Goal: Task Accomplishment & Management: Complete application form

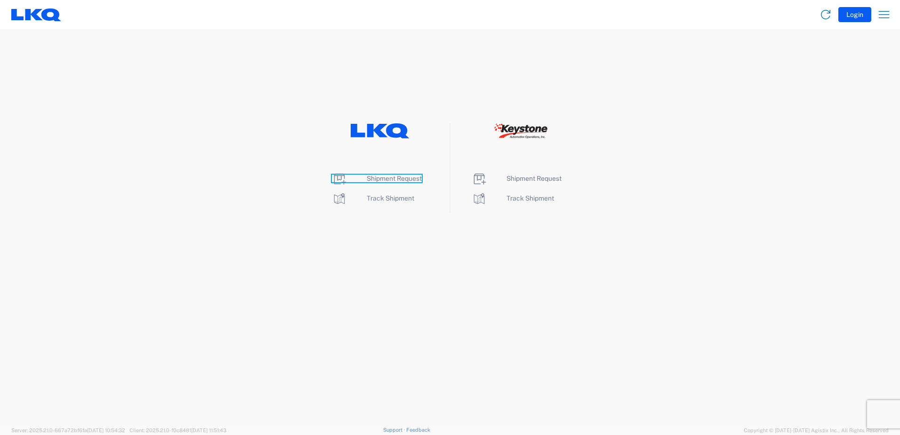
click at [408, 176] on span "Shipment Request" at bounding box center [394, 179] width 55 height 8
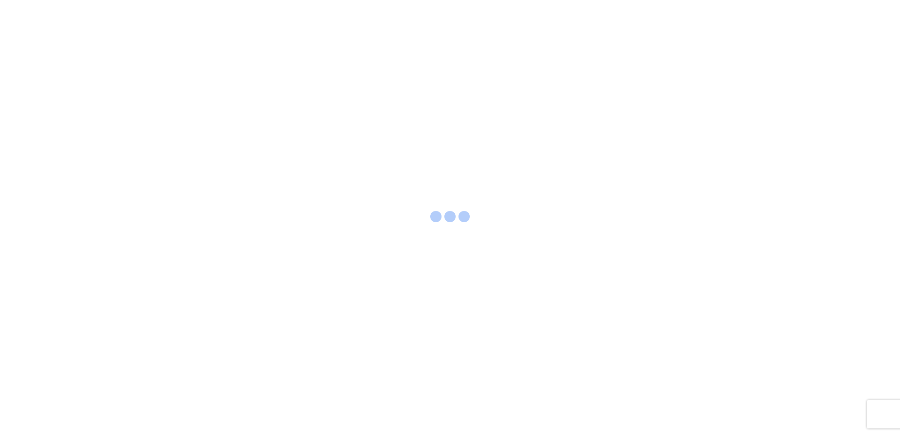
select select "FULL"
select select "LBS"
select select "IN"
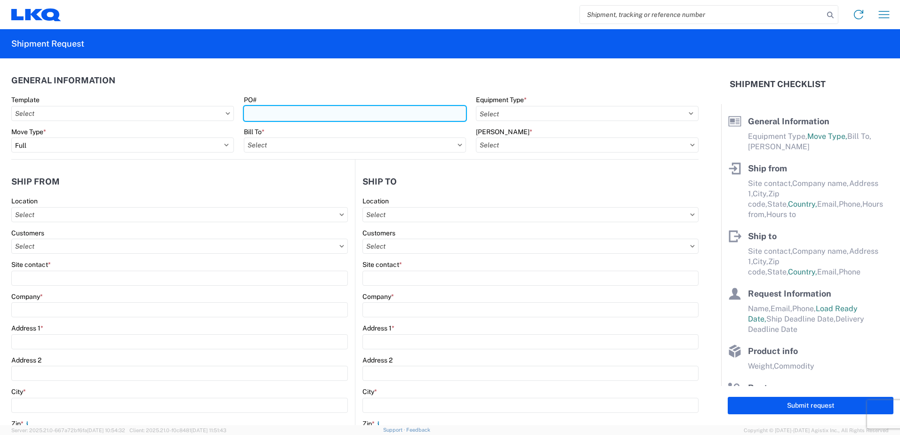
click at [283, 112] on input "PO#" at bounding box center [355, 113] width 223 height 15
type input "413363-2"
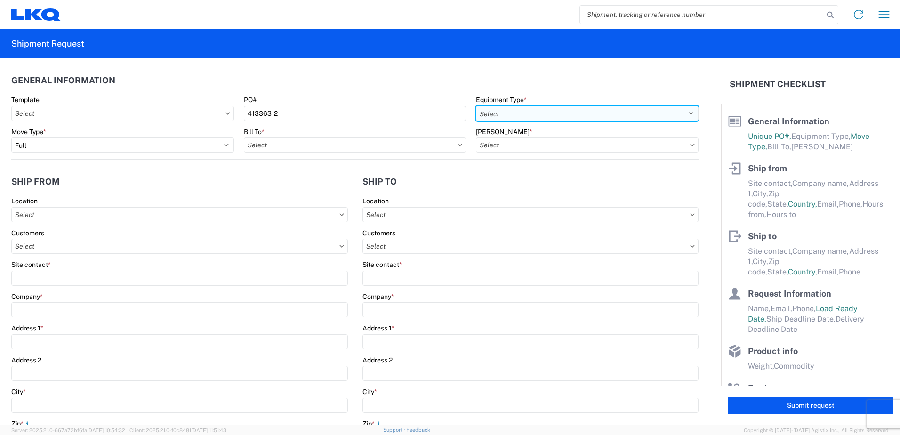
click at [569, 113] on select "Select 53’ Dry Van Flatbed Dropdeck (van) Lowboy (flatbed) Rail" at bounding box center [587, 113] width 223 height 15
select select "STDV"
click at [476, 106] on select "Select 53’ Dry Van Flatbed Dropdeck (van) Lowboy (flatbed) Rail" at bounding box center [587, 113] width 223 height 15
click at [272, 145] on input "text" at bounding box center [355, 144] width 223 height 15
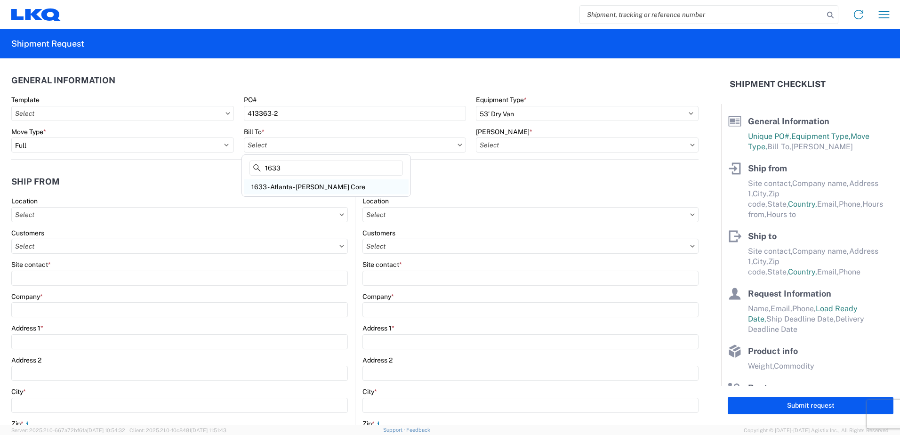
type input "1633"
click at [293, 192] on div "1633 - Atlanta - [PERSON_NAME] Core" at bounding box center [326, 186] width 165 height 15
type input "1633 - Atlanta - [PERSON_NAME] Core"
click at [500, 145] on input "text" at bounding box center [587, 144] width 223 height 15
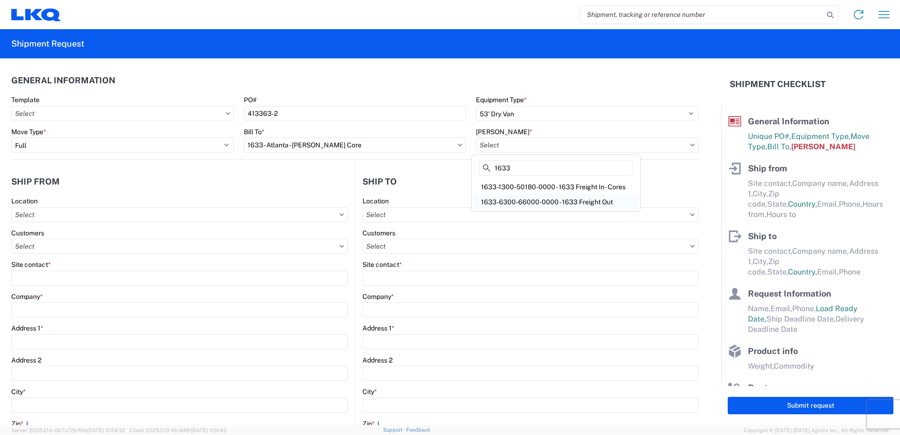
type input "1633"
click at [549, 206] on div "1633-6300-66000-0000 - 1633 Freight Out" at bounding box center [555, 201] width 165 height 15
type input "1633-6300-66000-0000 - 1633 Freight Out"
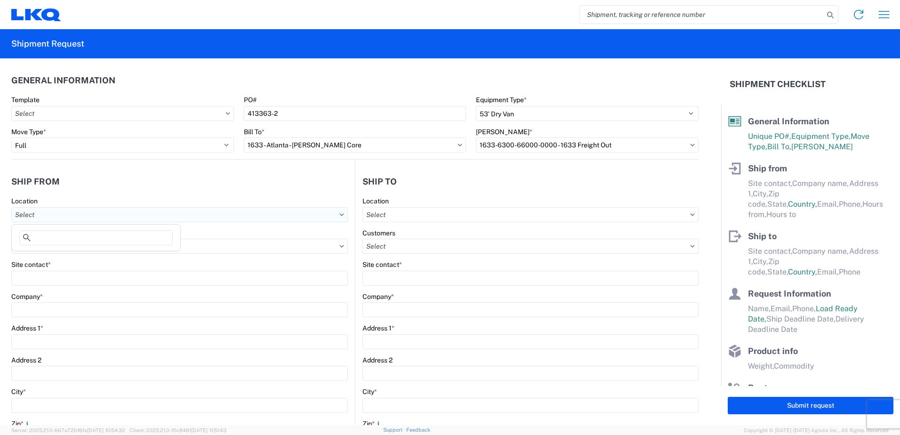
click at [72, 214] on input "text" at bounding box center [179, 214] width 336 height 15
type input "1633"
click at [67, 256] on div "1633 - Atlanta - [PERSON_NAME] Core" at bounding box center [96, 256] width 165 height 15
type input "1633 - Atlanta - [PERSON_NAME] Core"
type input "LKQ Corporation"
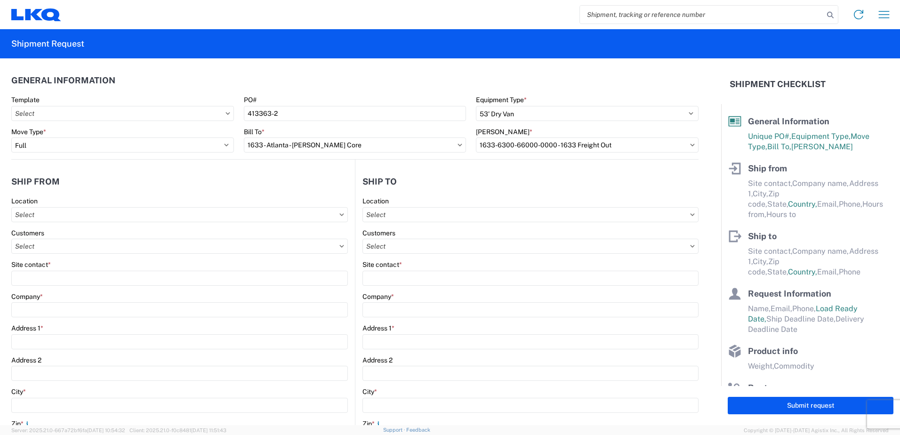
type input "[STREET_ADDRESS][PERSON_NAME][PERSON_NAME]"
type input "[GEOGRAPHIC_DATA]"
type input "30336"
select select "GA"
select select "US"
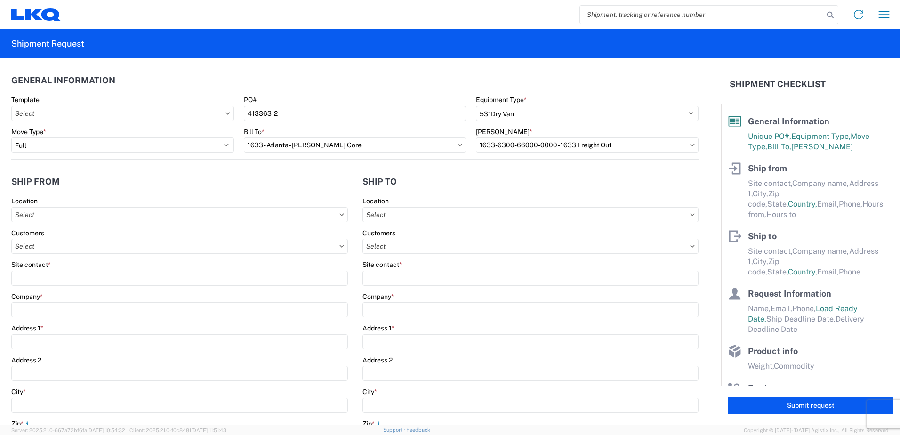
type input "[PHONE_NUMBER]"
type input "00:00"
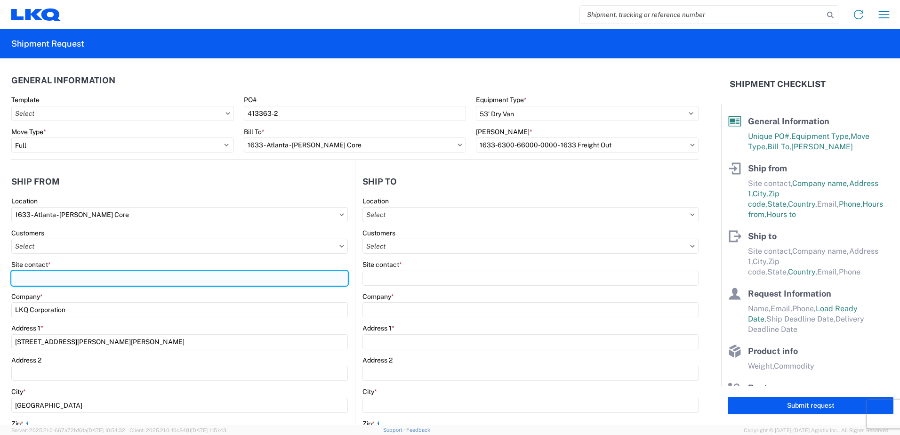
click at [29, 280] on input "Site contact *" at bounding box center [179, 278] width 336 height 15
type input "[PERSON_NAME]"
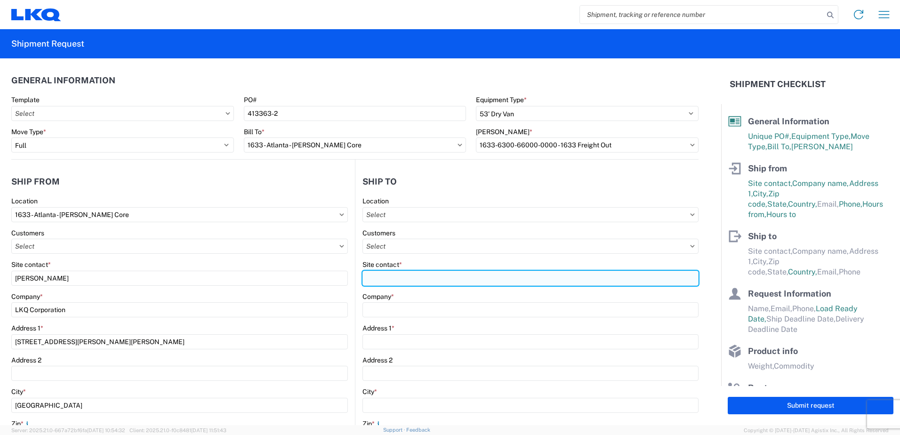
click at [370, 277] on input "Site contact *" at bounding box center [530, 278] width 336 height 15
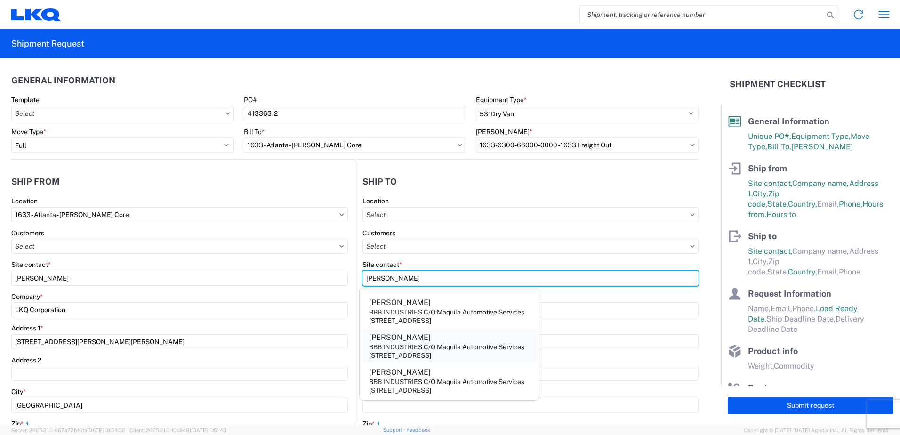
type input "[PERSON_NAME]"
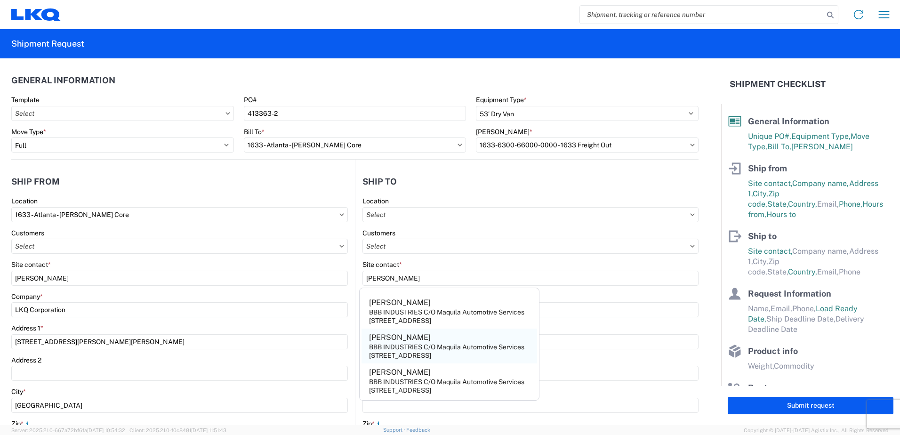
click at [400, 345] on div "BBB INDUSTRIES C/O Maquila Automotive Services" at bounding box center [446, 347] width 155 height 8
type input "BBB INDUSTRIES C/O Maquila Automotive Services"
type input "[STREET_ADDRESS]"
type input "[PERSON_NAME]"
type input "78577"
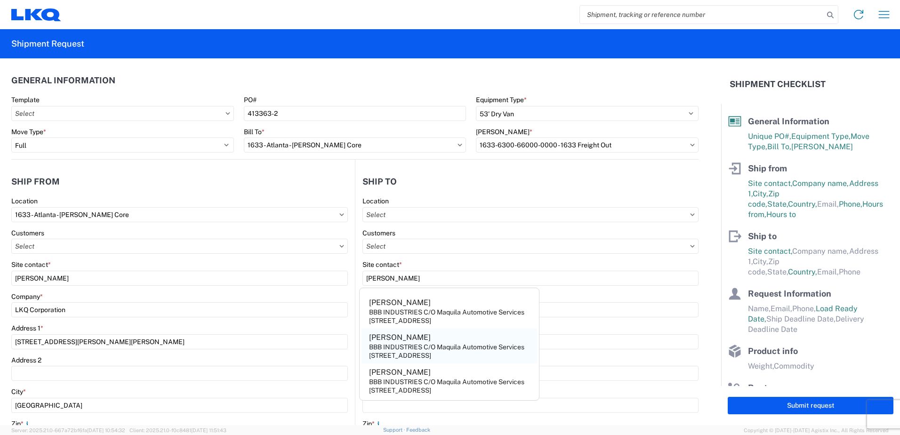
select select "[GEOGRAPHIC_DATA]"
select select "US"
type input "[EMAIL_ADDRESS][DOMAIN_NAME]"
type input "[PHONE_NUMBER]"
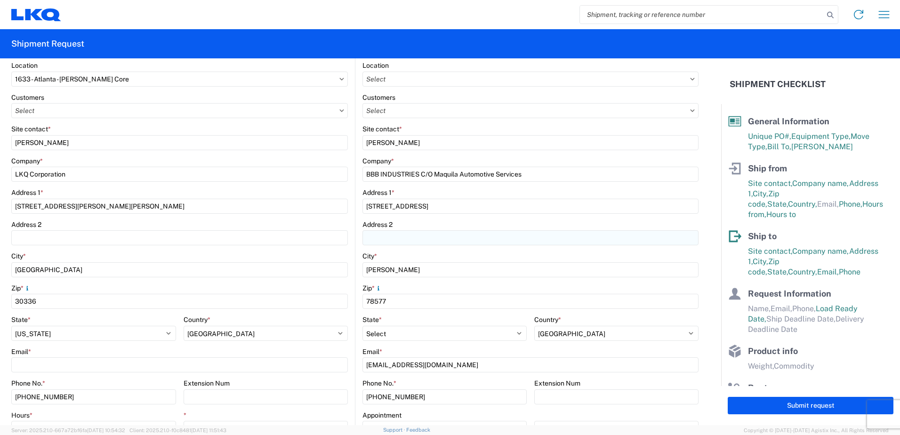
scroll to position [141, 0]
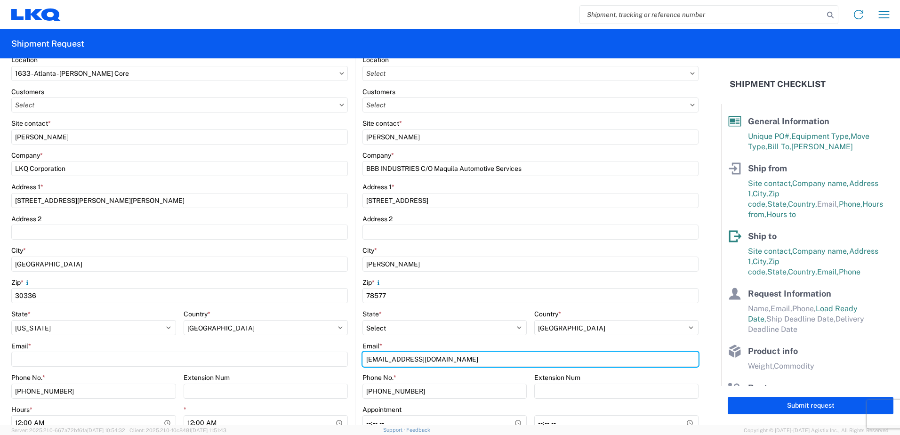
drag, startPoint x: 441, startPoint y: 360, endPoint x: 239, endPoint y: 345, distance: 203.0
click at [239, 345] on div "Ship from 1633 Location 1633 - [GEOGRAPHIC_DATA] - [PERSON_NAME] Core Customers…" at bounding box center [354, 243] width 687 height 451
click at [473, 362] on input "d" at bounding box center [530, 359] width 336 height 15
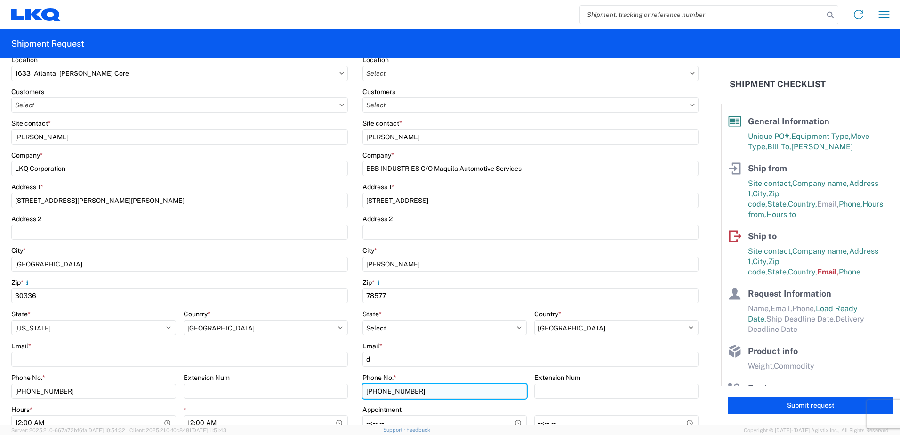
click at [419, 394] on div "Phone No. * [PHONE_NUMBER]" at bounding box center [444, 385] width 164 height 25
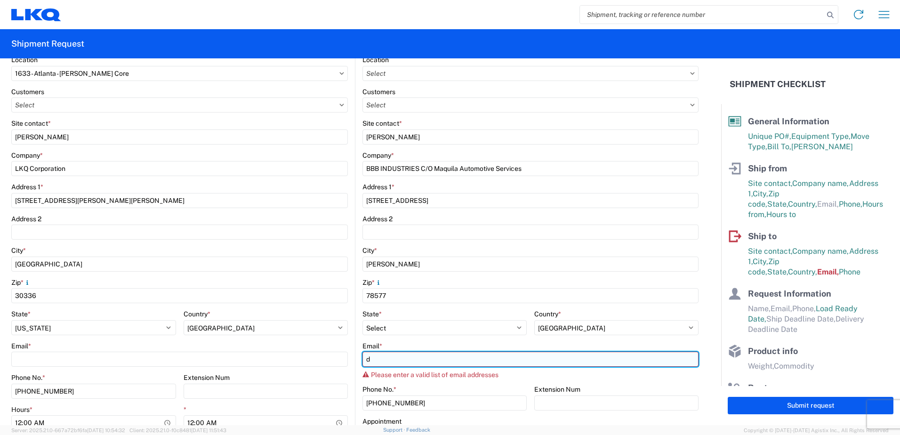
click at [380, 359] on input "d" at bounding box center [530, 359] width 336 height 15
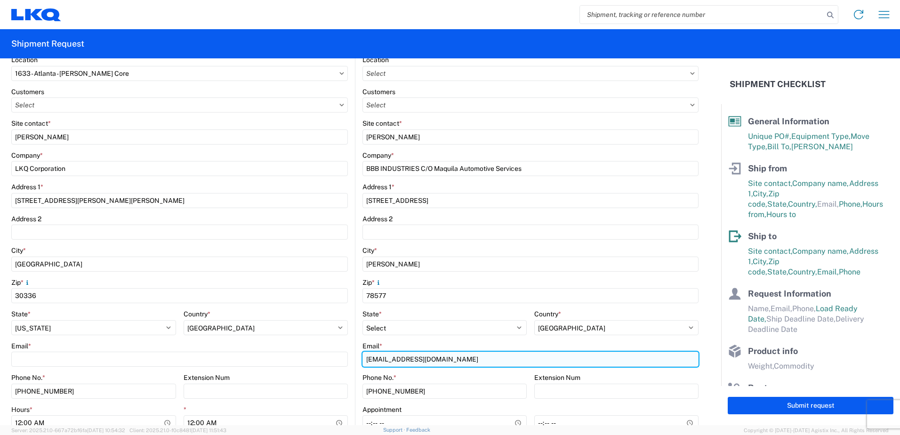
click at [403, 358] on input "[EMAIL_ADDRESS][DOMAIN_NAME]" at bounding box center [530, 359] width 336 height 15
type input "[EMAIL_ADDRESS][DOMAIN_NAME]"
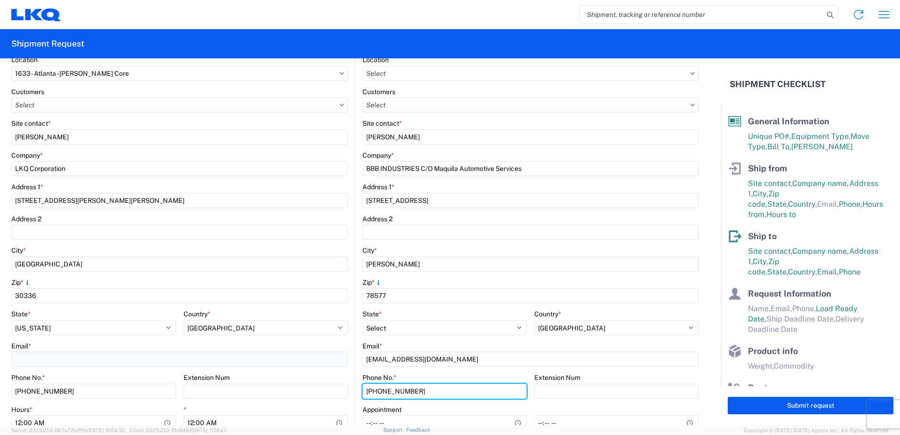
drag, startPoint x: 436, startPoint y: 391, endPoint x: 218, endPoint y: 355, distance: 220.9
click at [220, 355] on div "Ship from 1633 Location 1633 - [GEOGRAPHIC_DATA] - [PERSON_NAME] Core Customers…" at bounding box center [354, 243] width 687 height 451
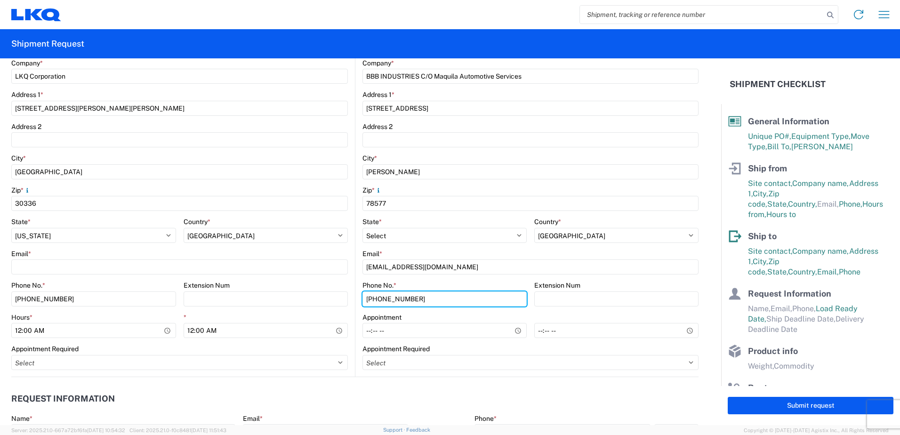
scroll to position [235, 0]
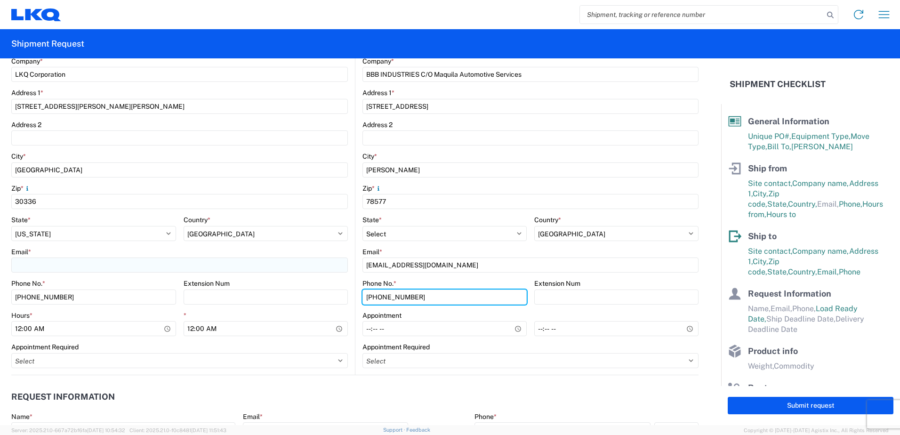
type input "[PHONE_NUMBER]"
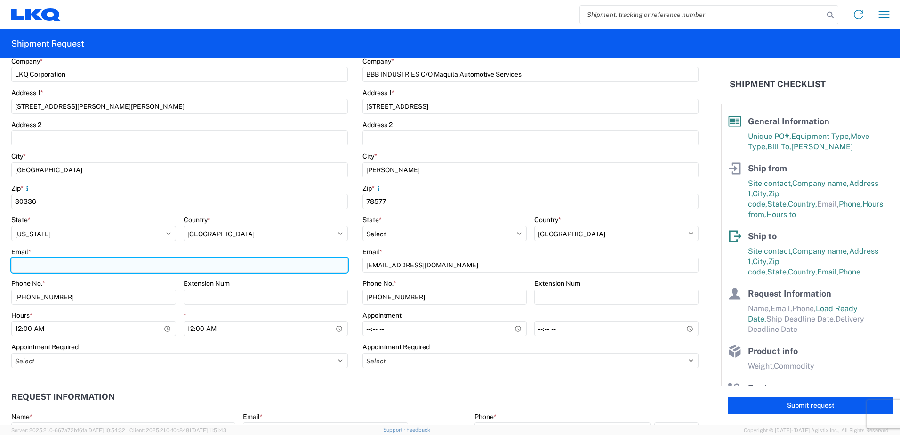
click at [32, 264] on input "Email *" at bounding box center [179, 264] width 336 height 15
type input "[EMAIL_ADDRESS][DOMAIN_NAME]"
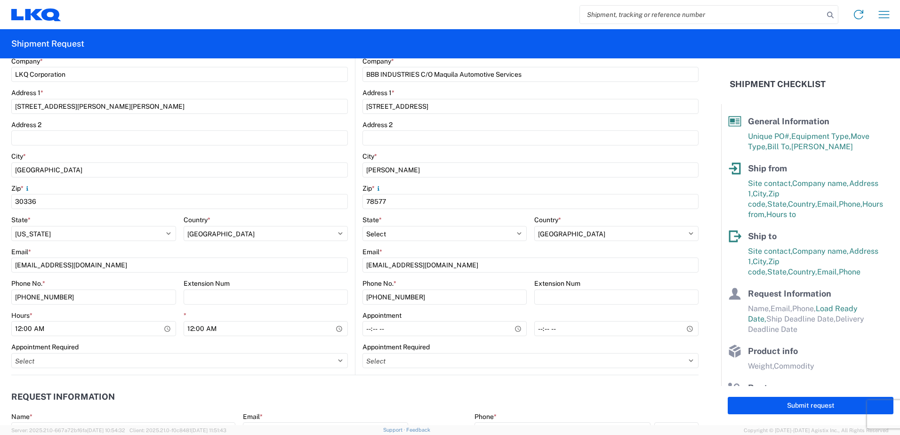
click at [66, 244] on agx-form-control-wrapper-v2 "State * Select [US_STATE] [US_STATE] [US_STATE] [US_STATE] Armed Forces America…" at bounding box center [93, 232] width 165 height 32
drag, startPoint x: 42, startPoint y: 295, endPoint x: 0, endPoint y: 241, distance: 68.4
click at [0, 241] on html "Home Shipment request Shipment tracking Shipment Request General Information Te…" at bounding box center [450, 217] width 900 height 435
type input "[PHONE_NUMBER]"
click at [167, 330] on input "00:00" at bounding box center [93, 328] width 165 height 15
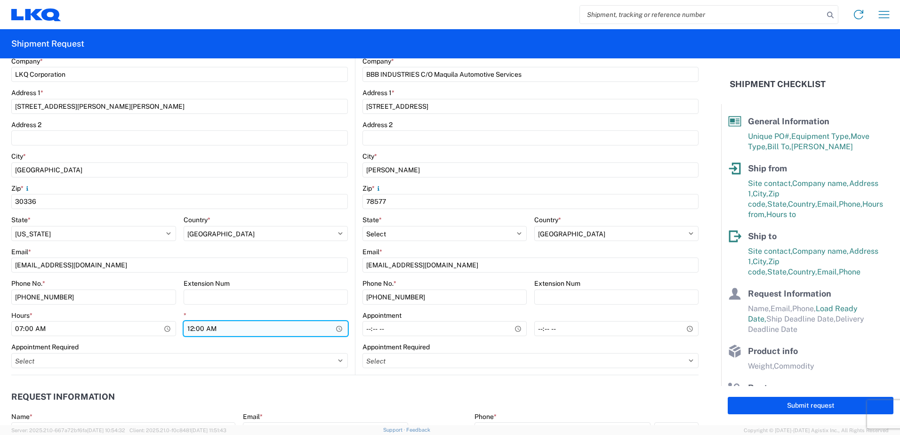
type input "07:00"
click at [340, 329] on input "00:00" at bounding box center [266, 328] width 165 height 15
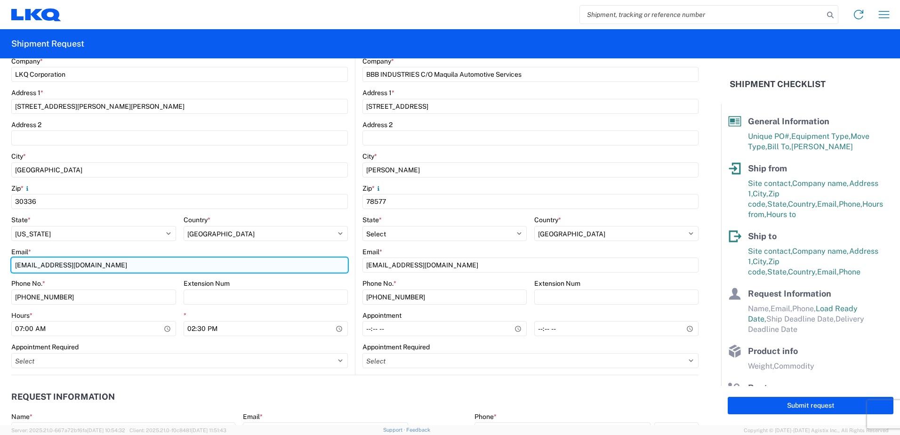
type input "14:30"
click at [100, 265] on input "[EMAIL_ADDRESS][DOMAIN_NAME]" at bounding box center [179, 264] width 336 height 15
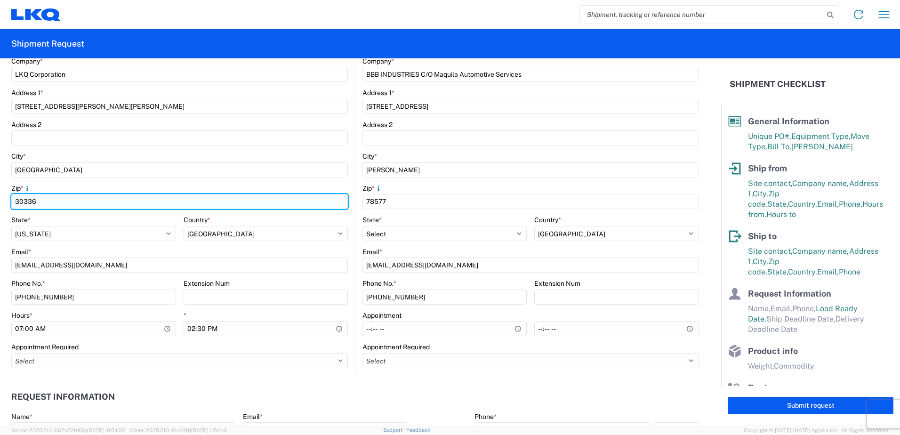
click at [55, 201] on input "30336" at bounding box center [179, 201] width 336 height 15
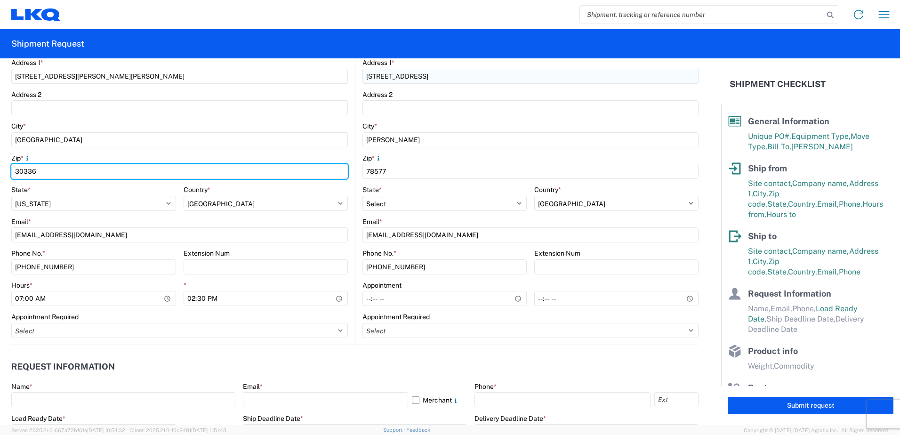
scroll to position [282, 0]
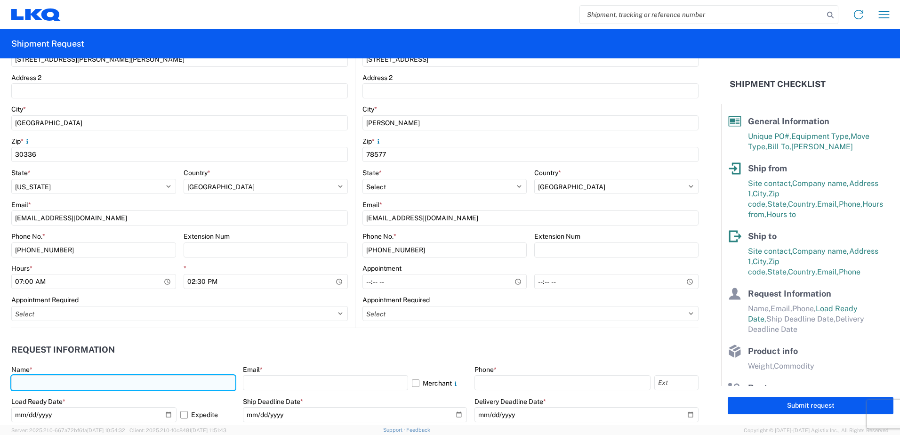
click at [23, 383] on input "text" at bounding box center [123, 382] width 224 height 15
type input "[PERSON_NAME]"
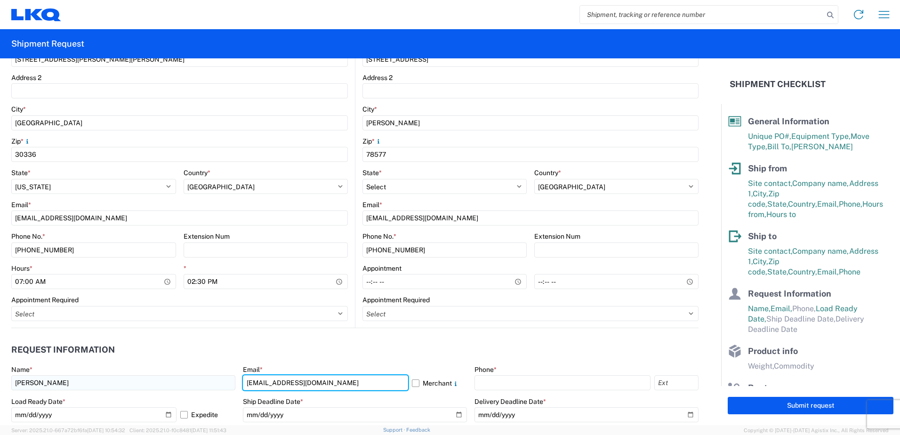
type input "[EMAIL_ADDRESS][DOMAIN_NAME]"
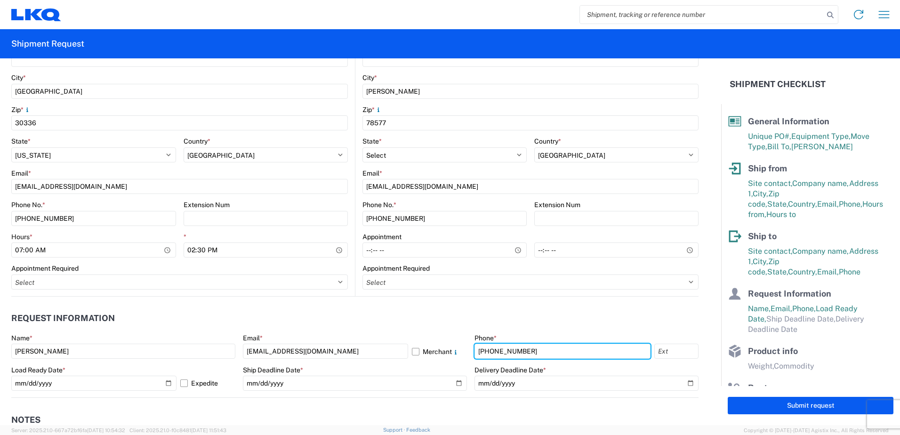
scroll to position [329, 0]
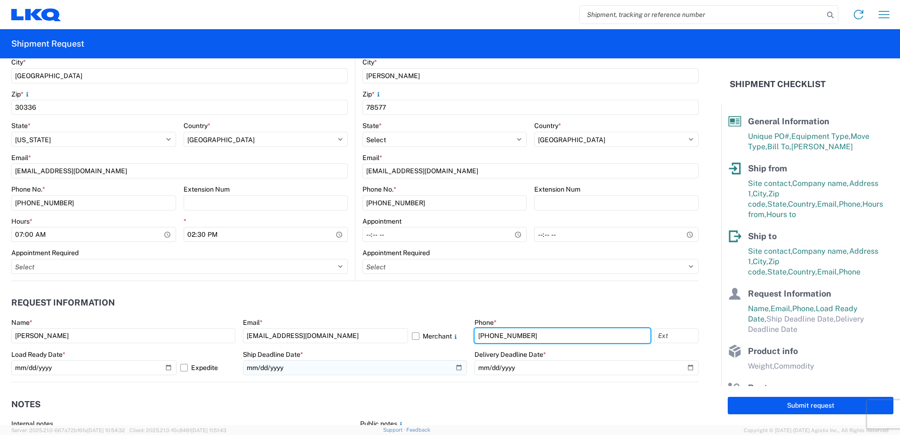
type input "[PHONE_NUMBER]"
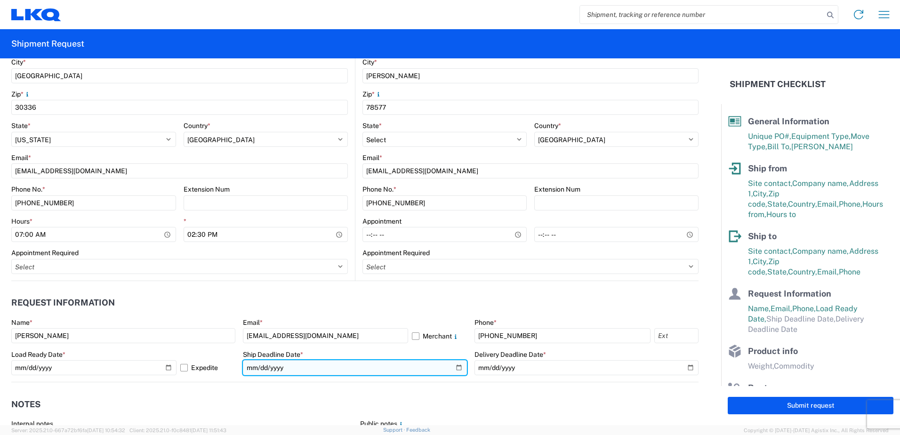
click at [450, 367] on input "date" at bounding box center [355, 367] width 224 height 15
type input "[DATE]"
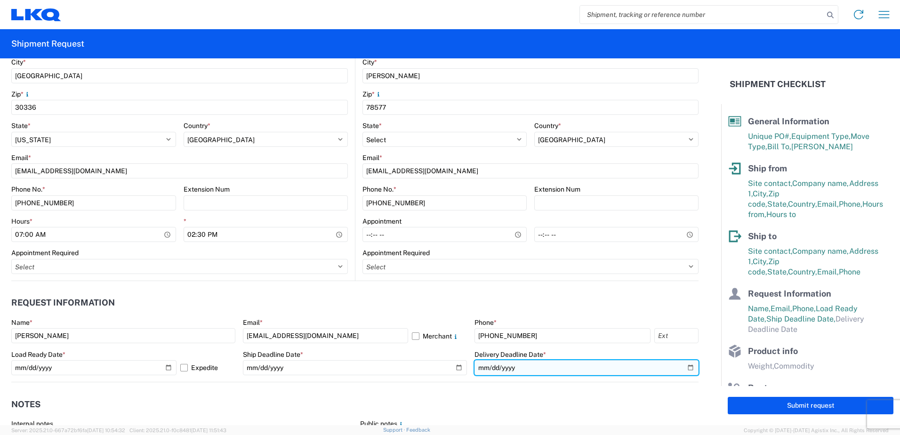
click at [686, 368] on input "date" at bounding box center [586, 367] width 224 height 15
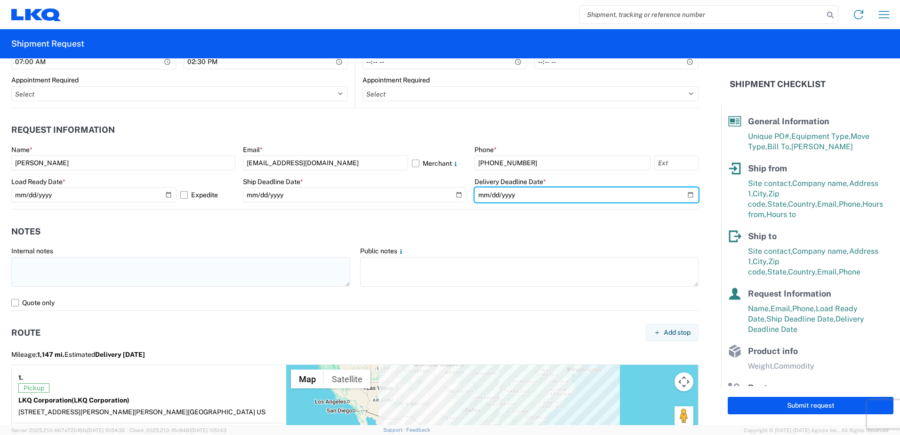
scroll to position [518, 0]
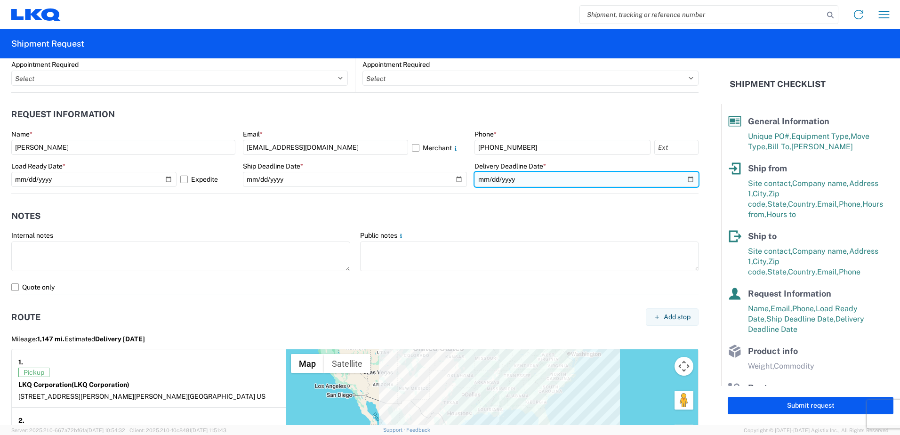
click at [681, 179] on input "[DATE]" at bounding box center [586, 179] width 224 height 15
type input "[DATE]"
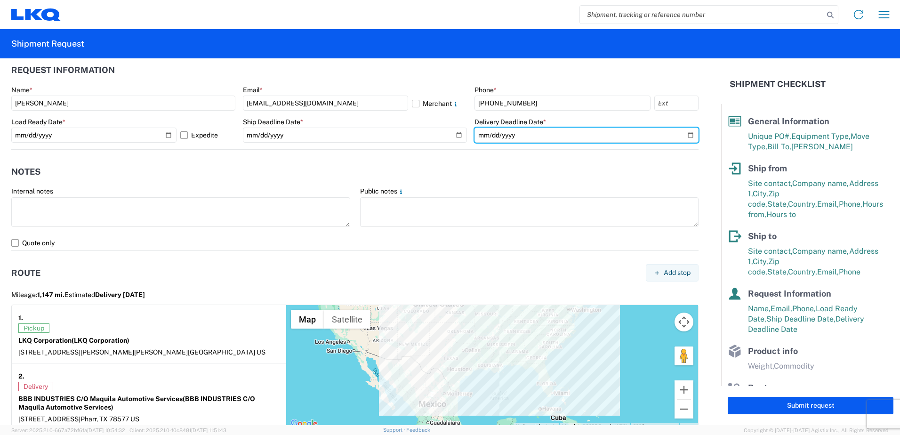
scroll to position [659, 0]
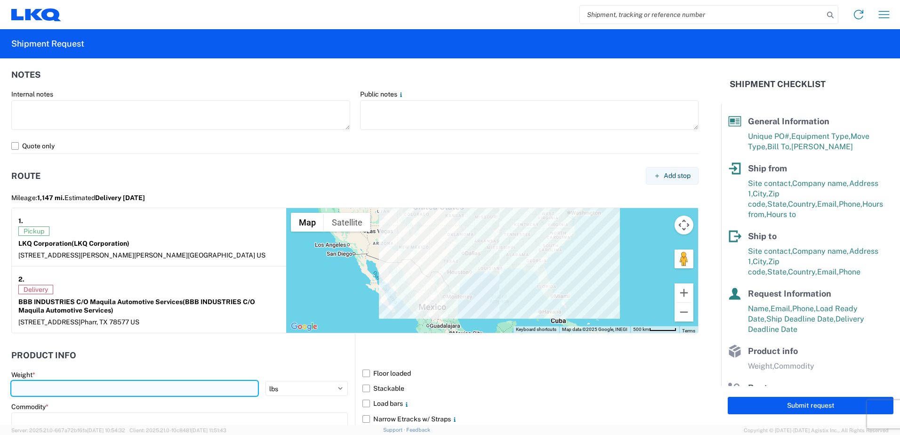
click at [34, 388] on input "number" at bounding box center [134, 388] width 247 height 15
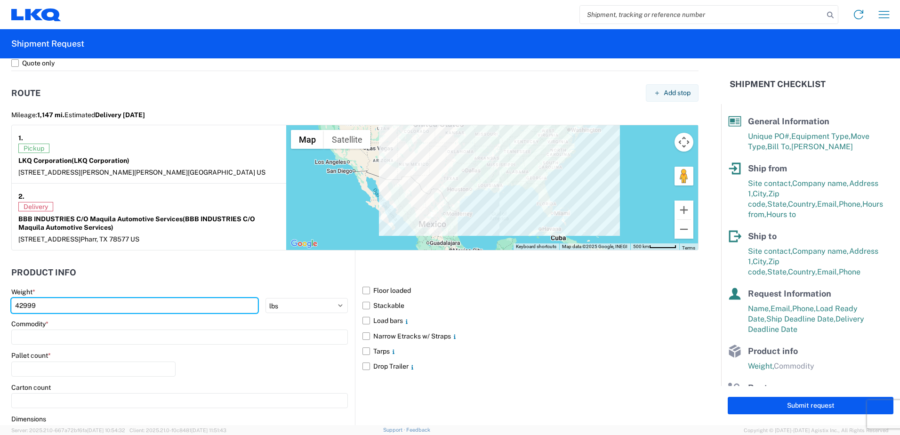
scroll to position [753, 0]
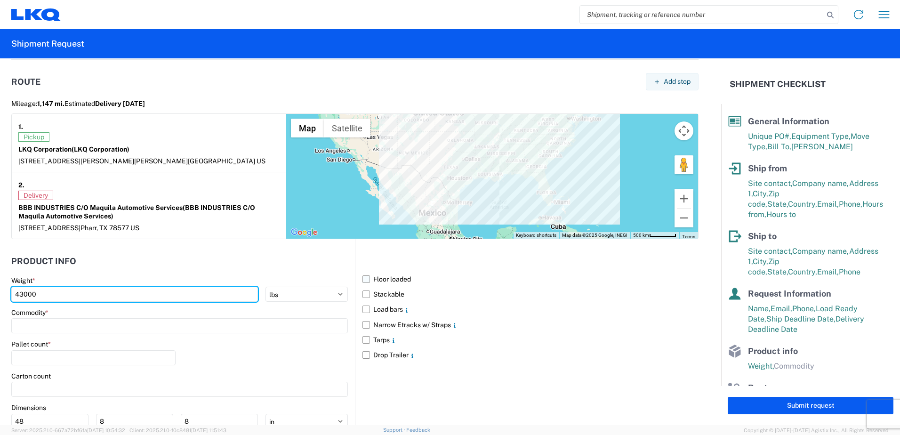
type input "43000"
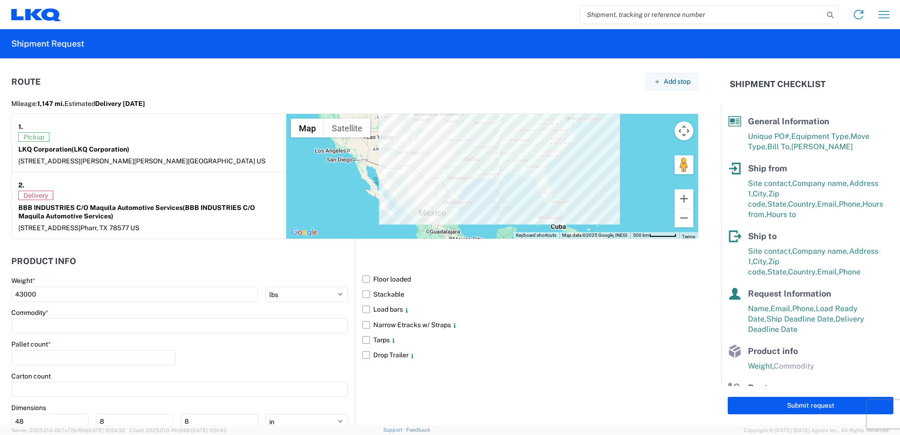
click at [362, 280] on label "Floor loaded" at bounding box center [530, 279] width 336 height 15
click at [0, 0] on input "Floor loaded" at bounding box center [0, 0] width 0 height 0
click at [32, 328] on input at bounding box center [179, 325] width 336 height 15
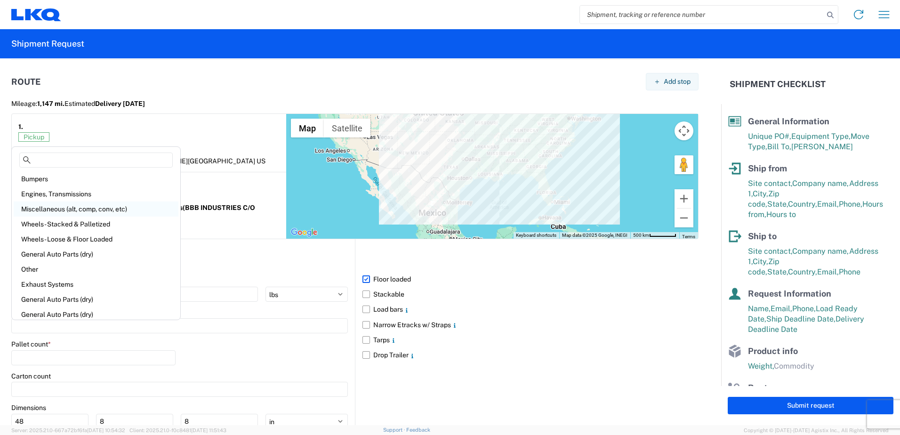
click at [47, 209] on div "Miscellaneous (alt, comp, conv, etc)" at bounding box center [96, 208] width 165 height 15
type input "Miscellaneous (alt, comp, conv, etc)"
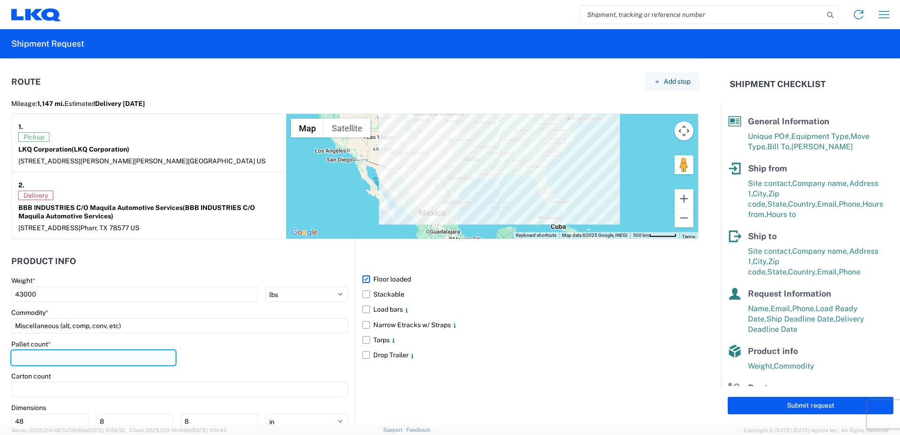
click at [17, 356] on input "number" at bounding box center [93, 357] width 164 height 15
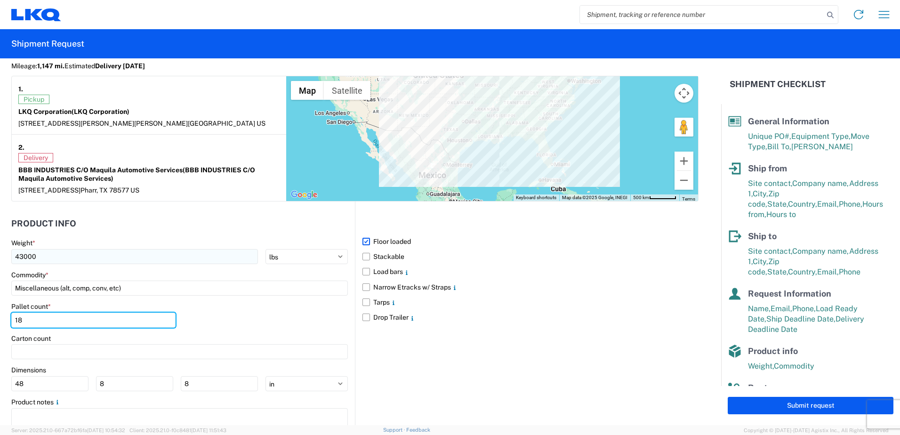
scroll to position [827, 0]
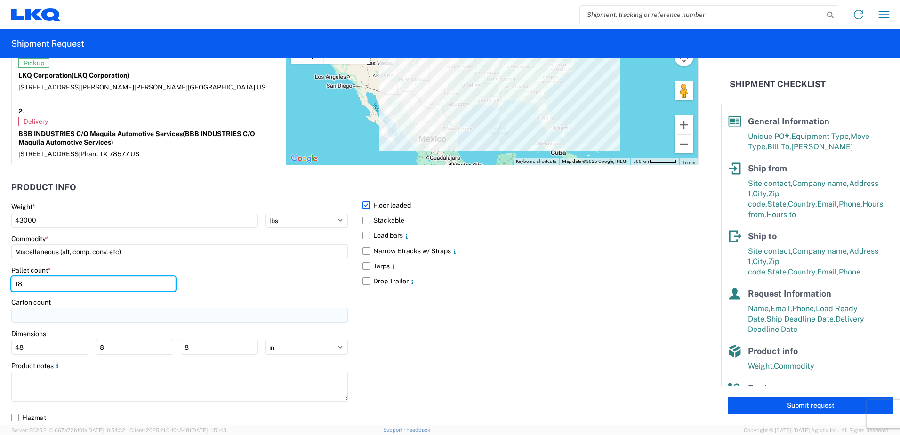
type input "18"
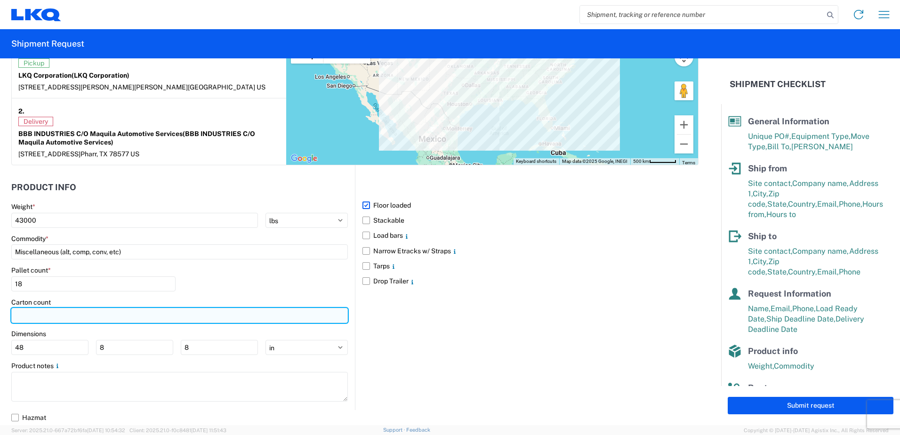
click at [48, 312] on input "number" at bounding box center [179, 315] width 336 height 15
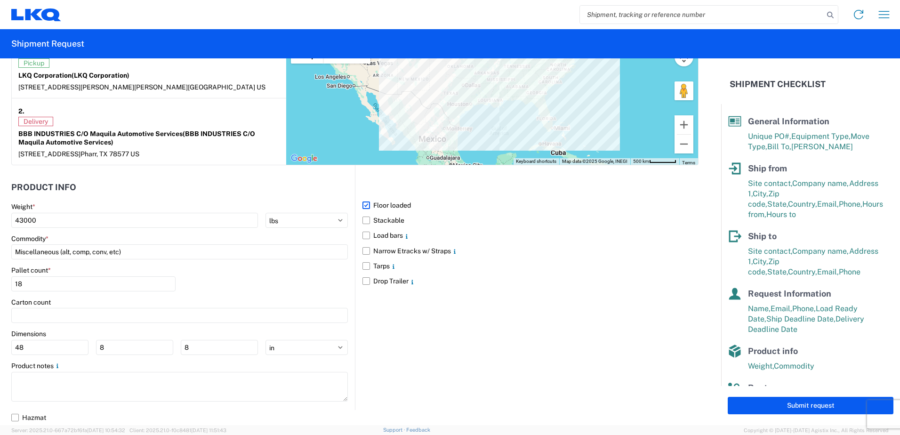
click at [405, 376] on div "Floor loaded Stackable Load bars Narrow Etracks w/ Straps Tarps Drop Trailer" at bounding box center [527, 287] width 344 height 244
click at [806, 408] on button "Submit request" at bounding box center [811, 405] width 166 height 17
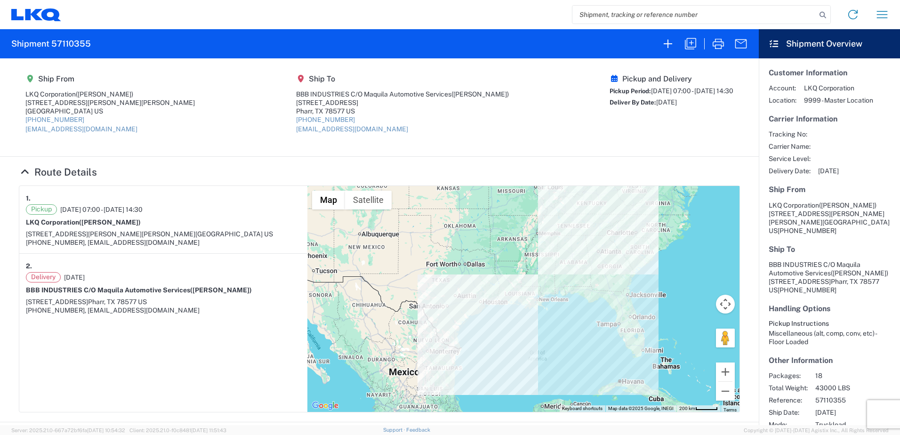
click at [40, 19] on icon at bounding box center [33, 13] width 17 height 11
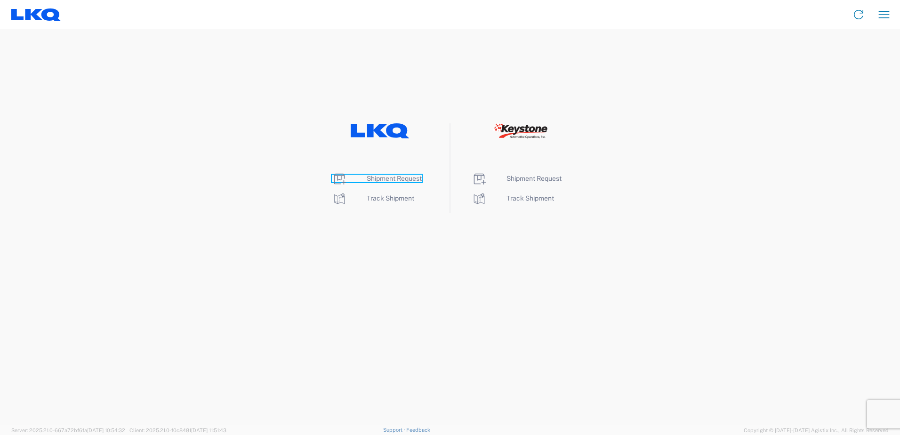
click at [396, 181] on span "Shipment Request" at bounding box center [394, 179] width 55 height 8
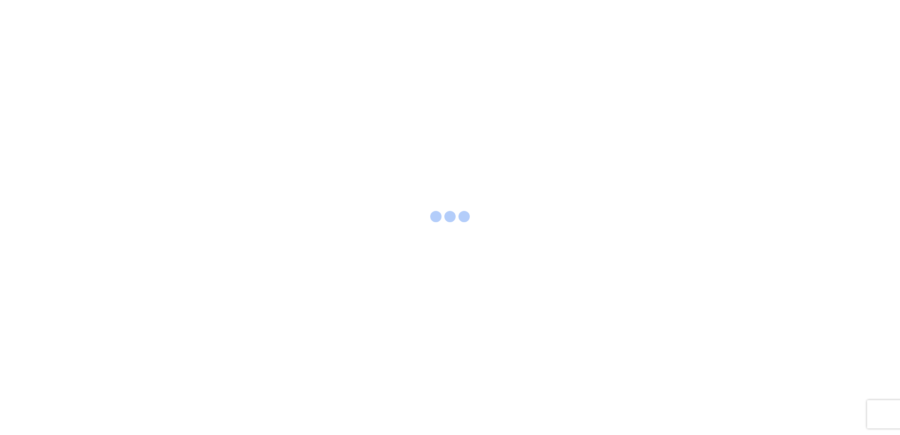
select select "FULL"
select select "LBS"
select select "IN"
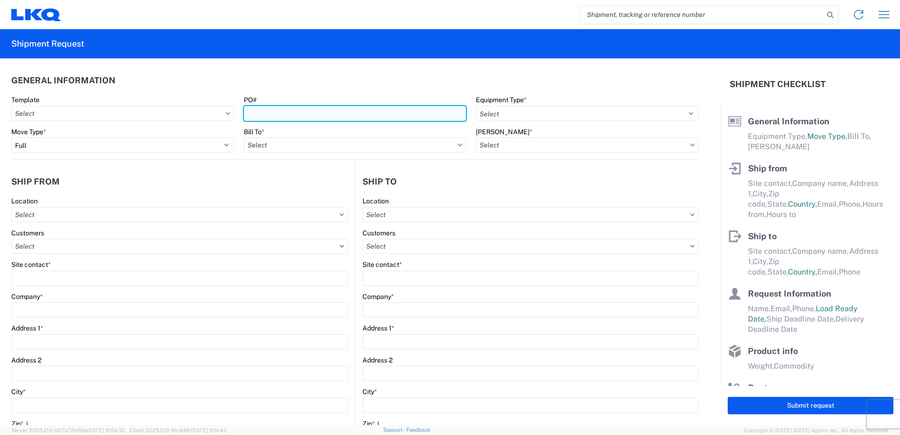
click at [265, 114] on input "PO#" at bounding box center [355, 113] width 223 height 15
type input "413363-3"
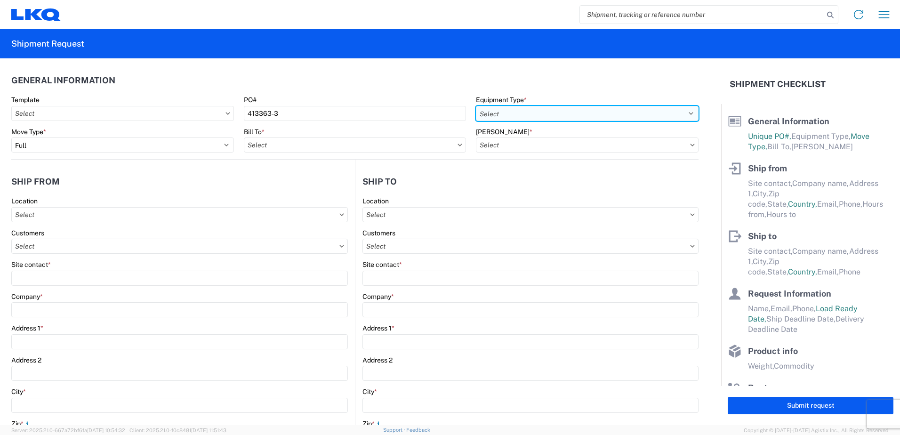
click at [508, 114] on select "Select 53’ Dry Van Flatbed Dropdeck (van) Lowboy (flatbed) Rail" at bounding box center [587, 113] width 223 height 15
select select "STDV"
click at [476, 106] on select "Select 53’ Dry Van Flatbed Dropdeck (van) Lowboy (flatbed) Rail" at bounding box center [587, 113] width 223 height 15
click at [277, 144] on input "text" at bounding box center [355, 144] width 223 height 15
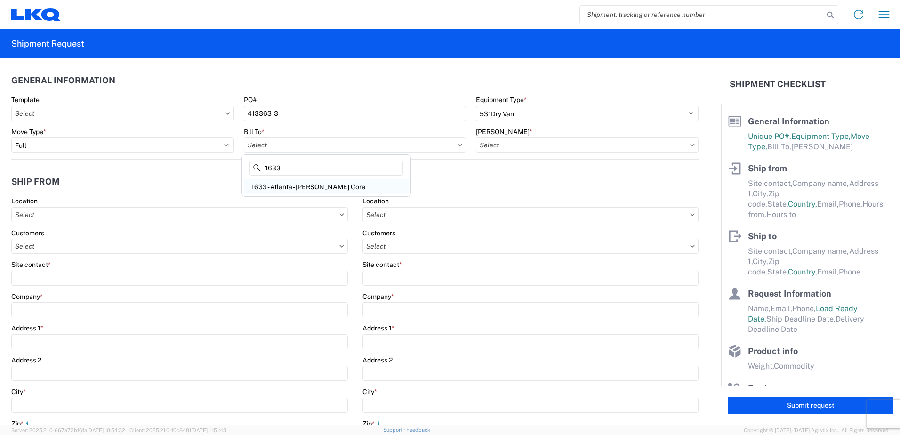
type input "1633"
click at [294, 185] on div "1633 - Atlanta - [PERSON_NAME] Core" at bounding box center [326, 186] width 165 height 15
type input "1633 - Atlanta - [PERSON_NAME] Core"
click at [510, 146] on input "text" at bounding box center [587, 144] width 223 height 15
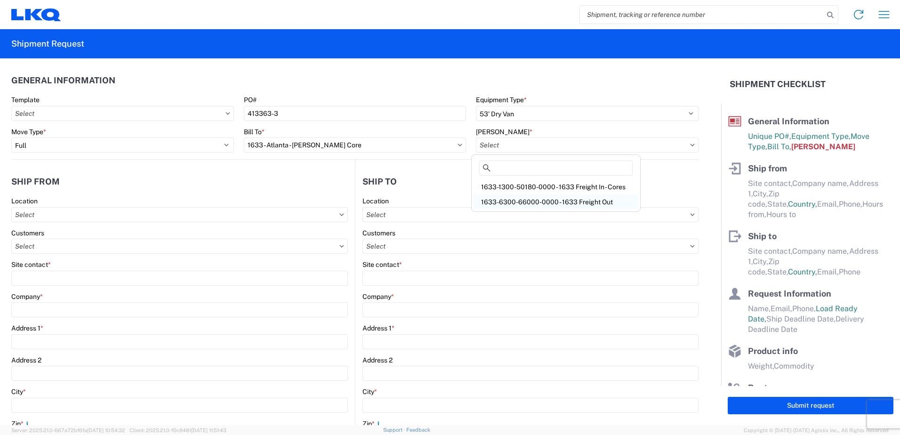
click at [517, 203] on div "1633-6300-66000-0000 - 1633 Freight Out" at bounding box center [555, 201] width 165 height 15
type input "1633-6300-66000-0000 - 1633 Freight Out"
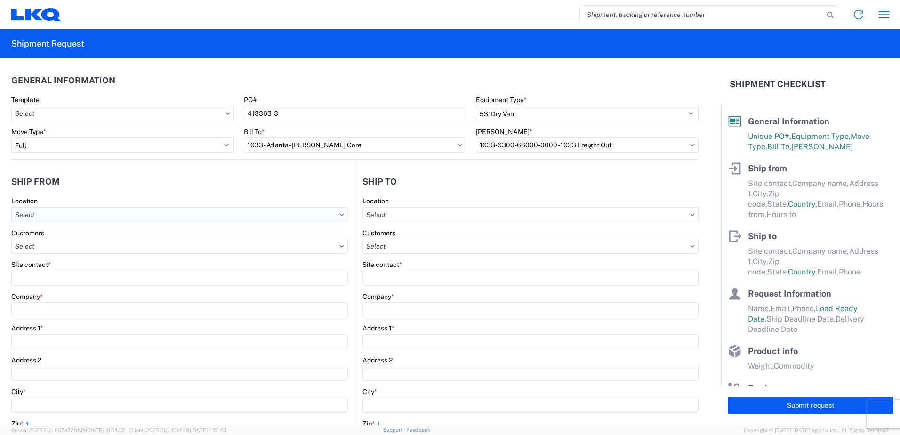
click at [35, 216] on input "text" at bounding box center [179, 214] width 336 height 15
type input "1633"
click at [58, 256] on div "1633 - Atlanta - [PERSON_NAME] Core" at bounding box center [96, 256] width 165 height 15
type input "1633 - Atlanta - [PERSON_NAME] Core"
type input "LKQ Corporation"
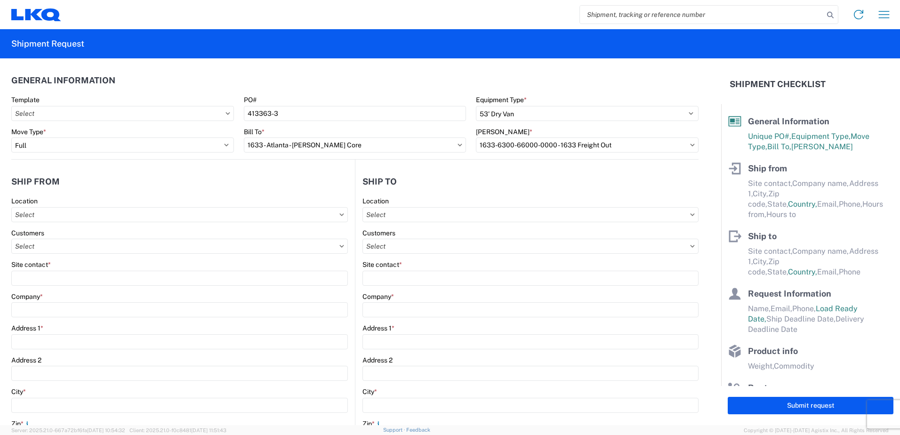
type input "[STREET_ADDRESS][PERSON_NAME][PERSON_NAME]"
type input "[GEOGRAPHIC_DATA]"
type input "30336"
select select "GA"
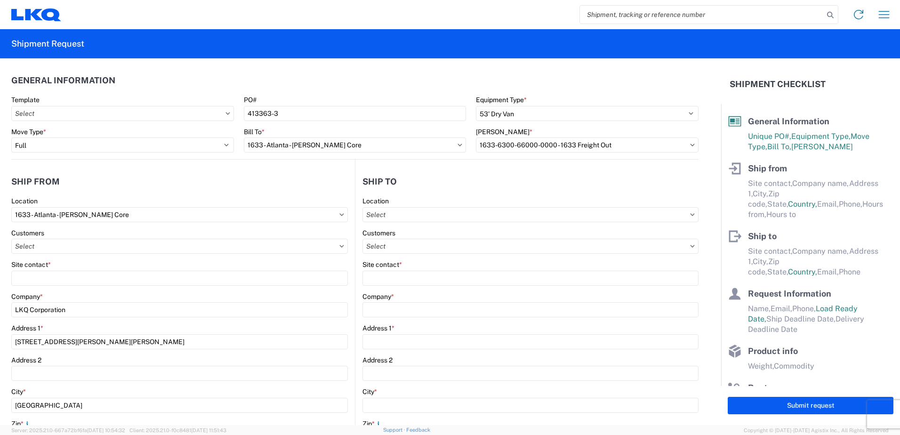
select select "US"
type input "[PHONE_NUMBER]"
type input "00:00"
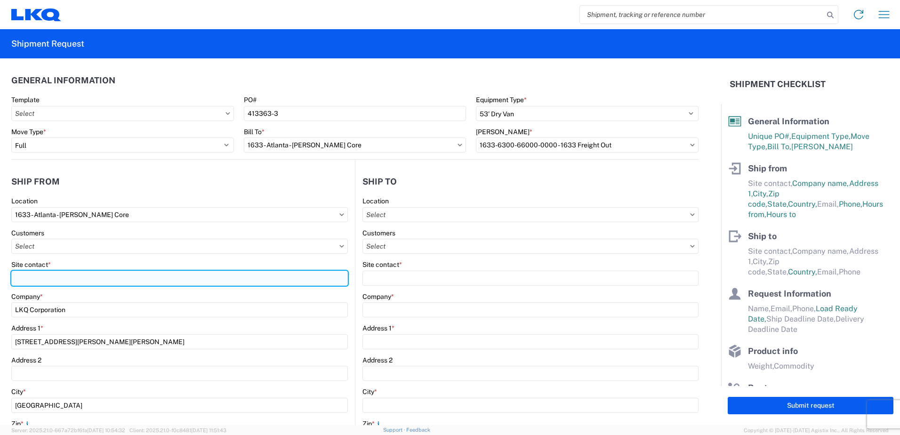
click at [42, 281] on input "Site contact *" at bounding box center [179, 278] width 336 height 15
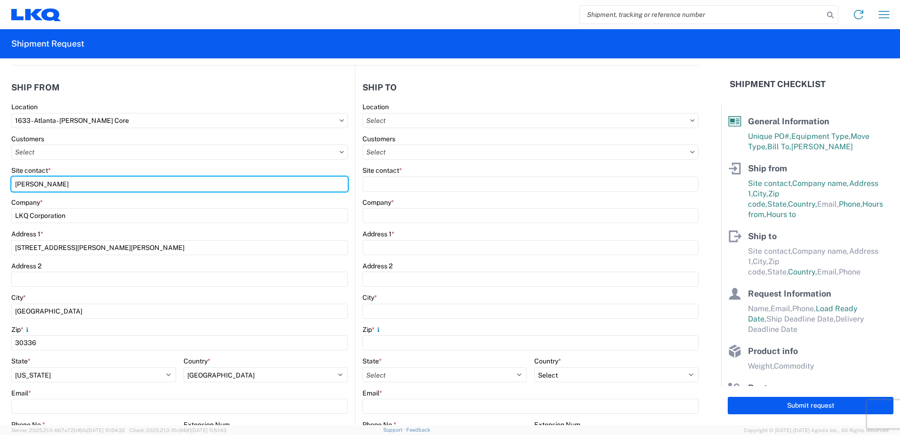
scroll to position [141, 0]
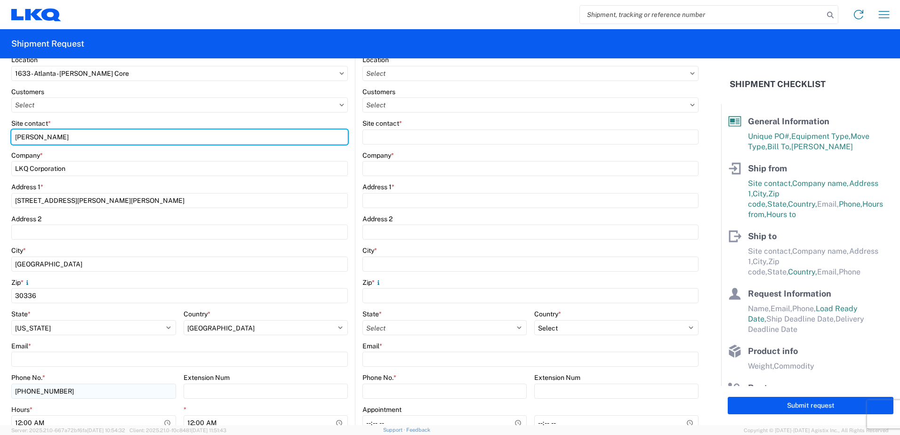
type input "[PERSON_NAME]"
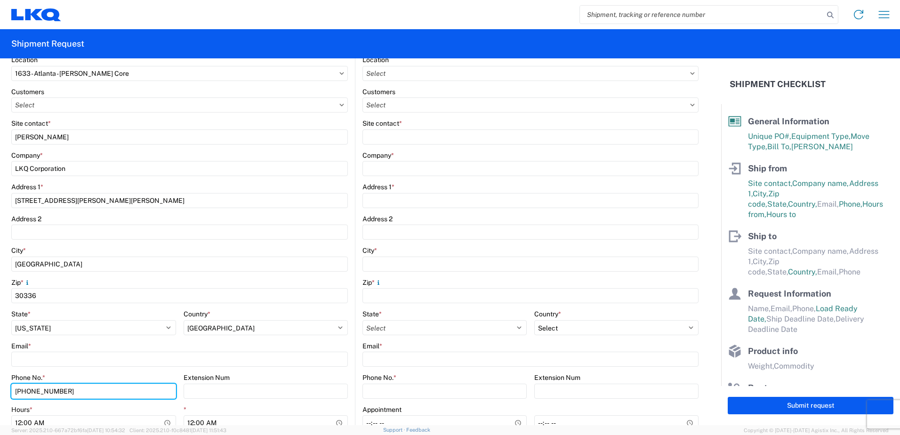
drag, startPoint x: 70, startPoint y: 394, endPoint x: 0, endPoint y: 342, distance: 87.1
click at [0, 343] on html "Home Shipment request Shipment tracking Shipment Request General Information Te…" at bounding box center [450, 217] width 900 height 435
type input "[PHONE_NUMBER]"
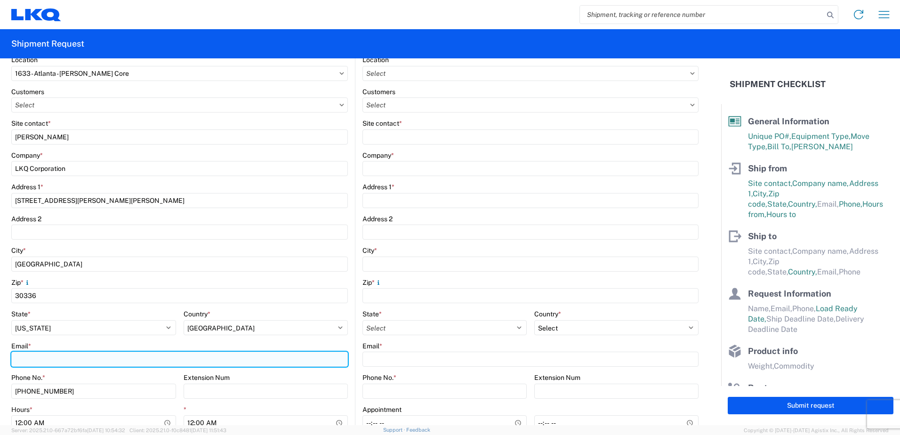
click at [41, 353] on input "Email *" at bounding box center [179, 359] width 336 height 15
type input "[EMAIL_ADDRESS][DOMAIN_NAME]"
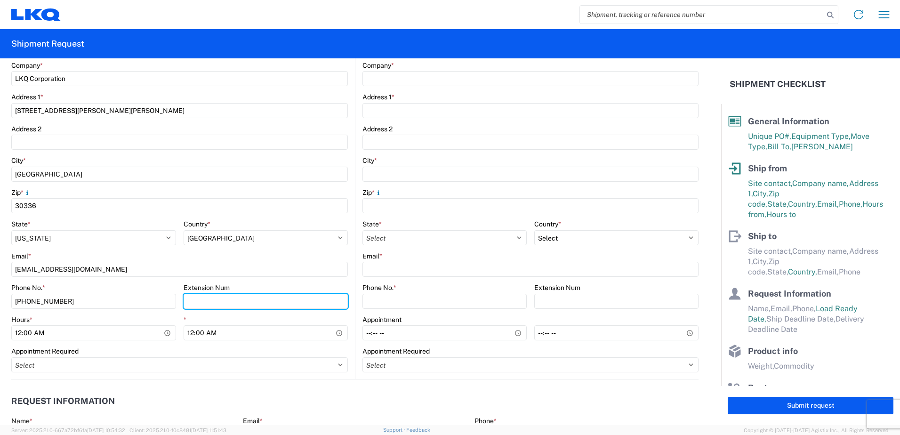
scroll to position [235, 0]
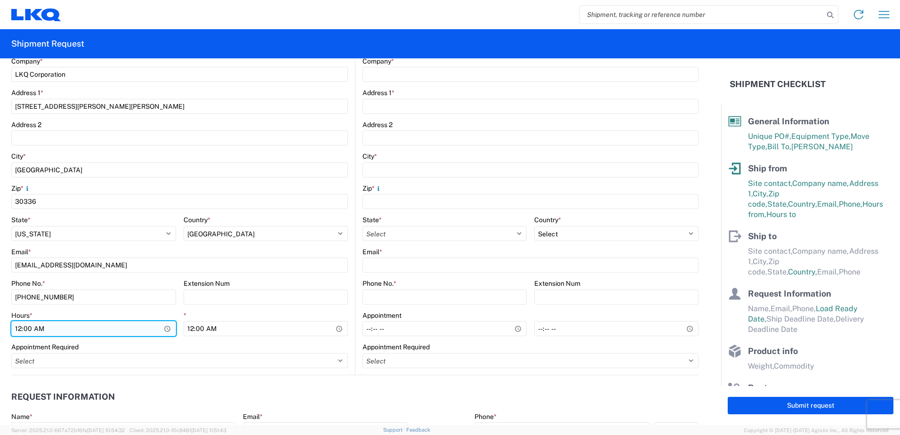
click at [167, 328] on input "00:00" at bounding box center [93, 328] width 165 height 15
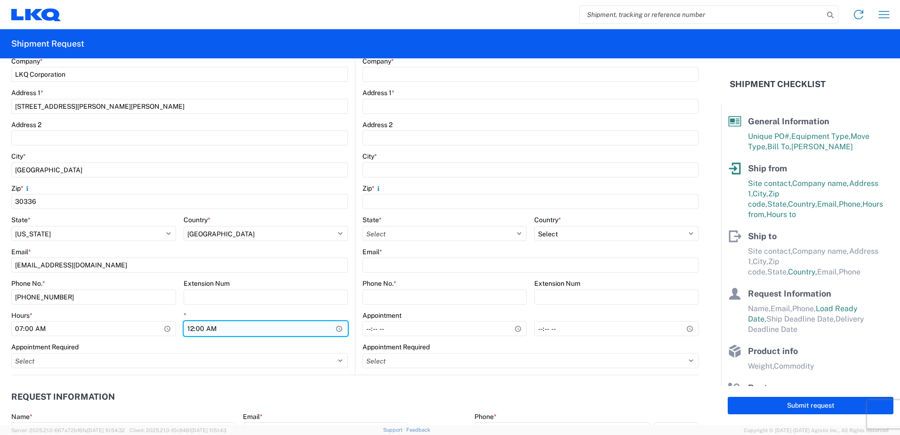
type input "07:00"
click at [339, 329] on input "00:00" at bounding box center [266, 328] width 165 height 15
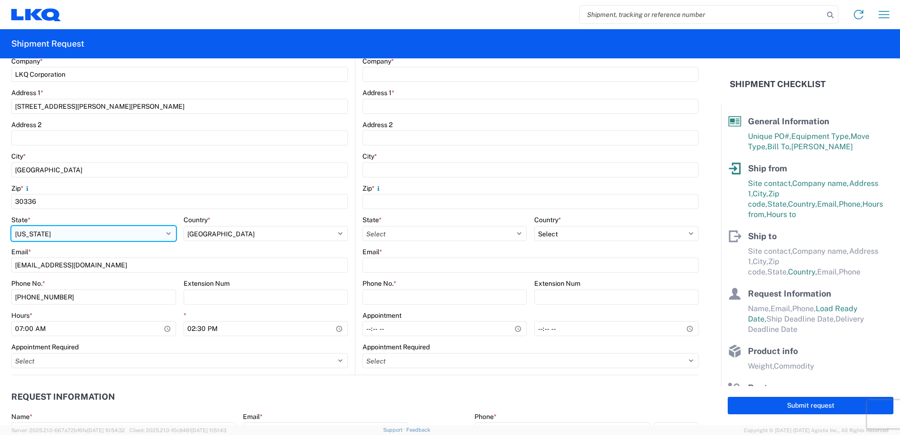
type input "14:30"
click at [59, 236] on select "Select Alabama Alaska Arizona Arkansas Armed Forces Americas Armed Forces Europ…" at bounding box center [93, 233] width 165 height 15
click at [11, 226] on select "Select Alabama Alaska Arizona Arkansas Armed Forces Americas Armed Forces Europ…" at bounding box center [93, 233] width 165 height 15
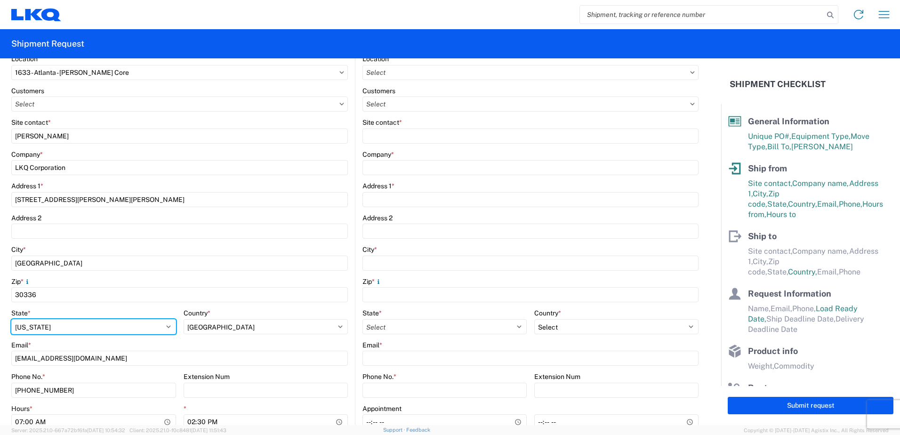
scroll to position [141, 0]
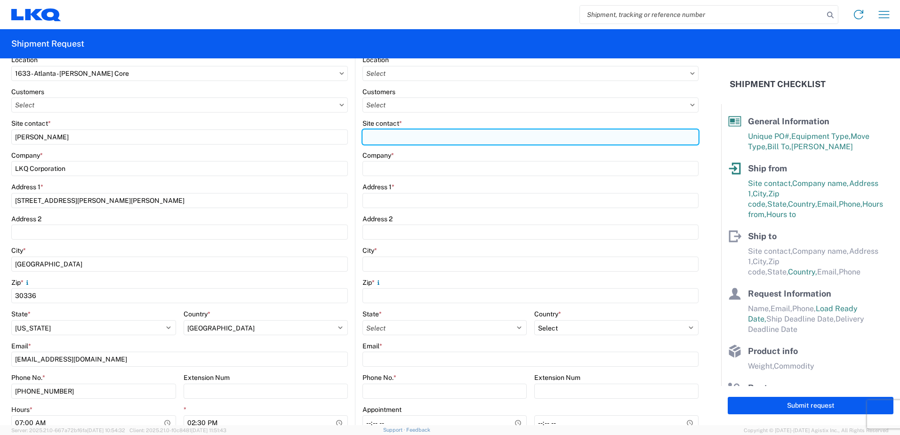
click at [377, 138] on input "Site contact *" at bounding box center [530, 136] width 336 height 15
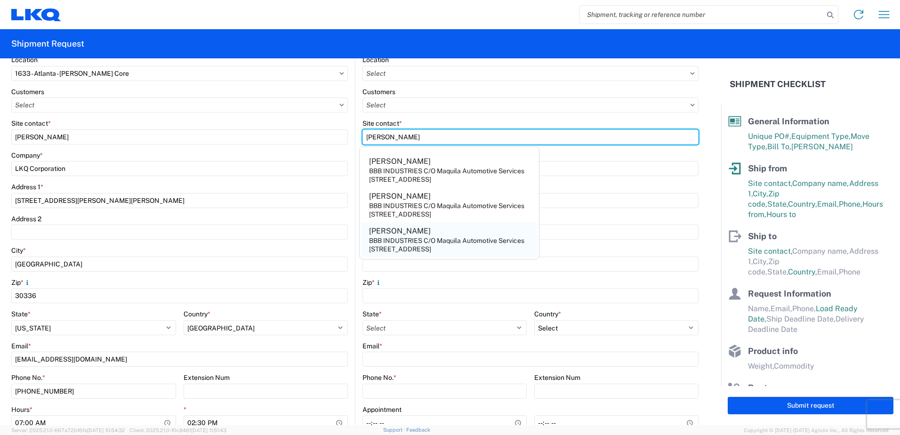
type input "[PERSON_NAME]"
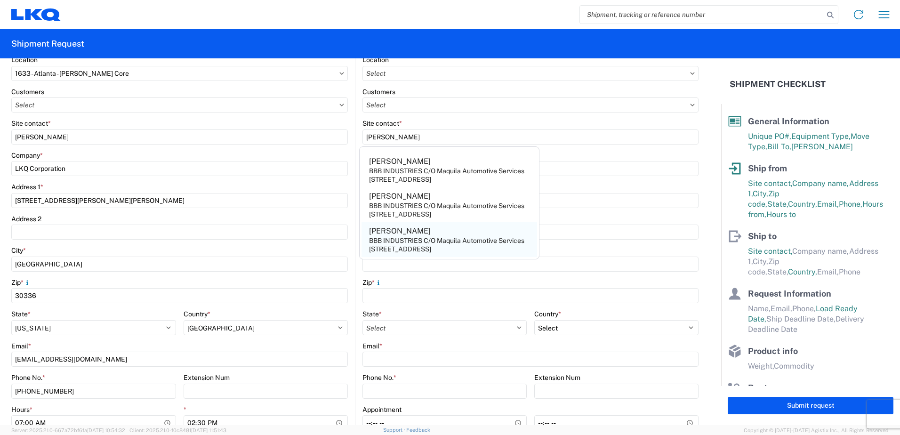
click at [397, 240] on div "BBB INDUSTRIES C/O Maquila Automotive Services" at bounding box center [446, 240] width 155 height 8
type input "BBB INDUSTRIES C/O Maquila Automotive Services"
type input "[STREET_ADDRESS]"
type input "[PERSON_NAME]"
type input "78577"
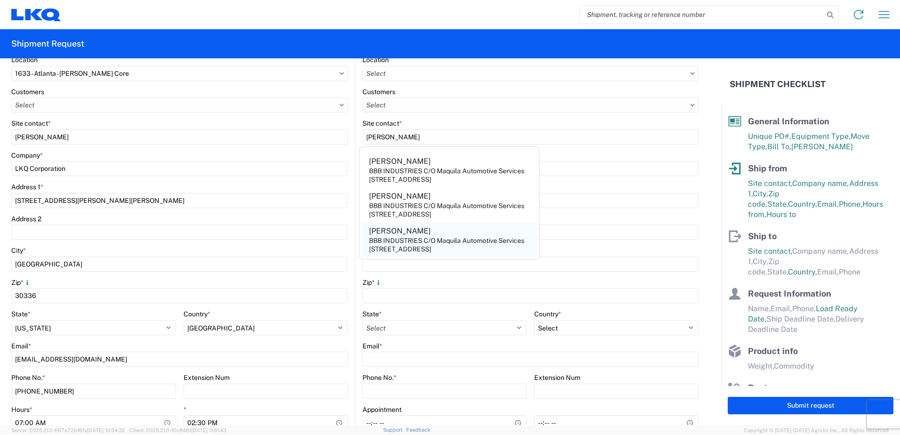
select select "[GEOGRAPHIC_DATA]"
select select "US"
type input "[EMAIL_ADDRESS][DOMAIN_NAME]"
type input "[PHONE_NUMBER]"
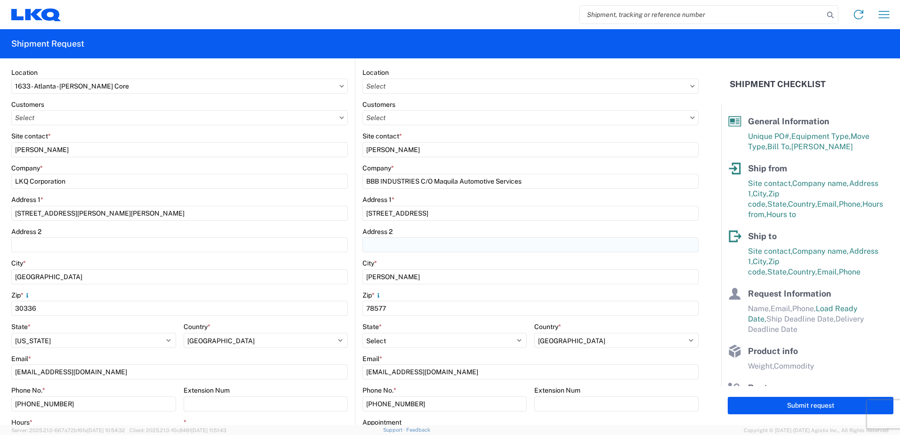
scroll to position [188, 0]
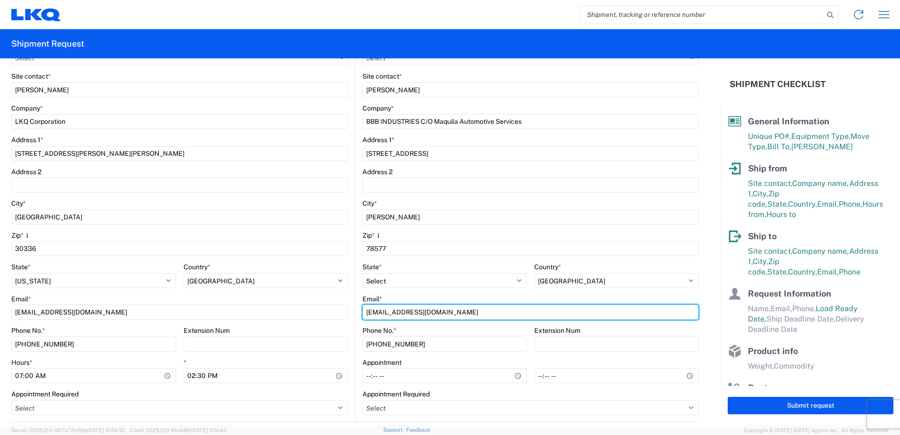
drag, startPoint x: 441, startPoint y: 312, endPoint x: 216, endPoint y: 289, distance: 226.0
click at [216, 289] on div "Ship from 1633 Location 1633 - [GEOGRAPHIC_DATA] - [PERSON_NAME] Core Customers…" at bounding box center [354, 196] width 687 height 451
type input "[EMAIL_ADDRESS][DOMAIN_NAME]"
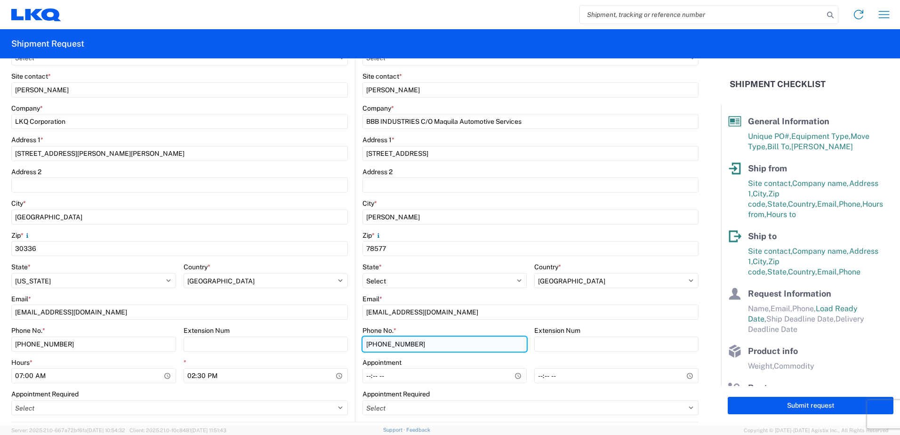
click at [371, 341] on input "[PHONE_NUMBER]" at bounding box center [444, 343] width 164 height 15
click at [413, 342] on input "[PHONE_NUMBER]" at bounding box center [444, 343] width 164 height 15
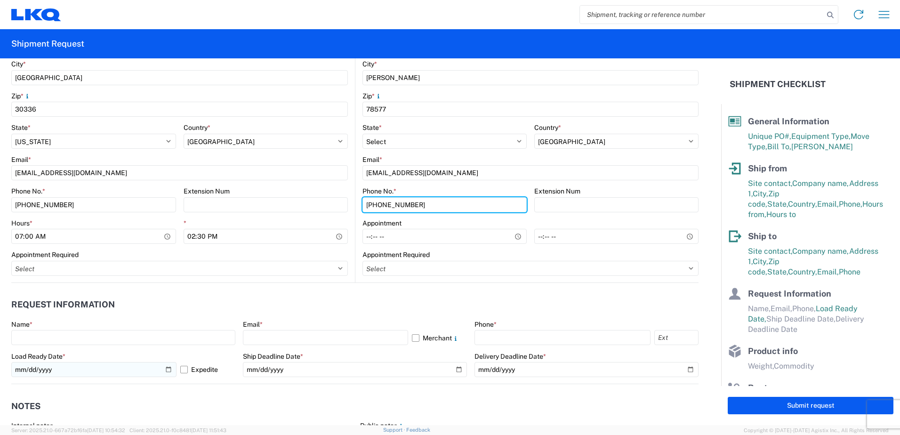
scroll to position [329, 0]
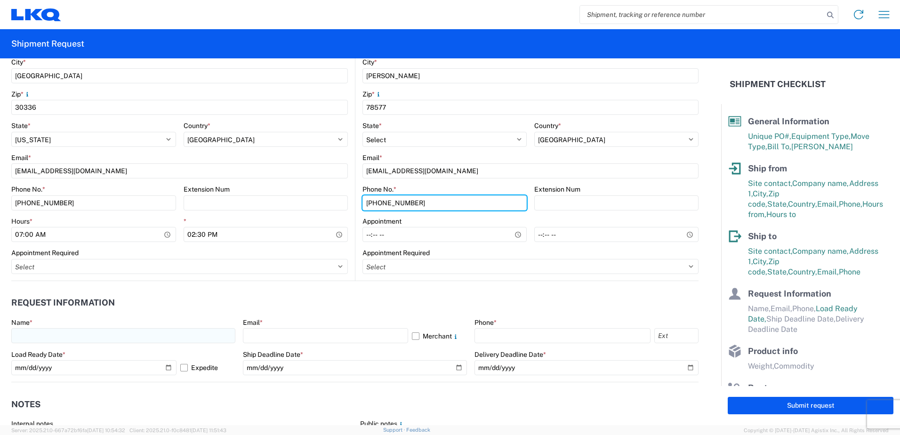
type input "[PHONE_NUMBER]"
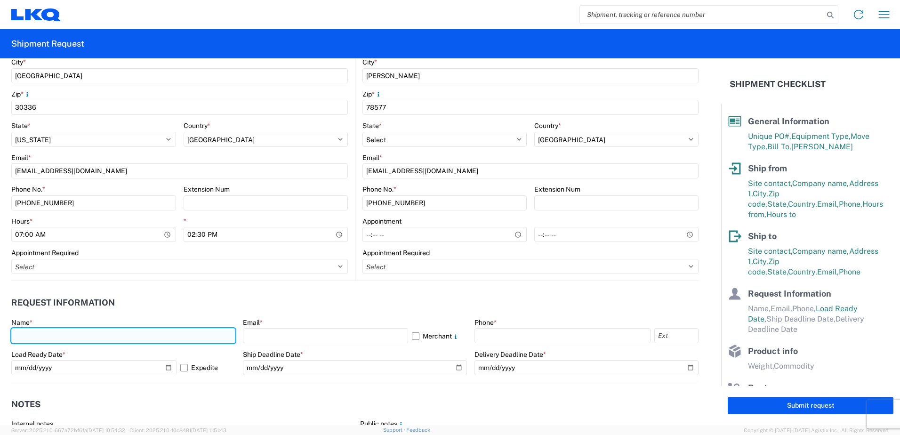
click at [69, 335] on input "text" at bounding box center [123, 335] width 224 height 15
type input "[PERSON_NAME]"
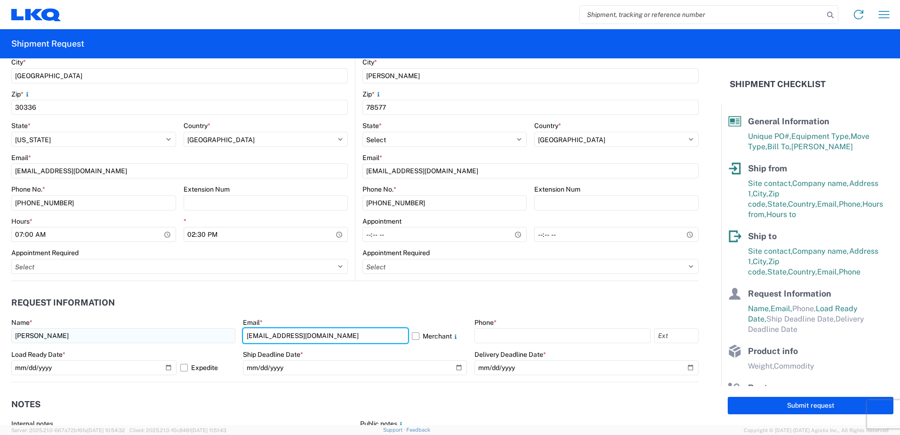
type input "[EMAIL_ADDRESS][DOMAIN_NAME]"
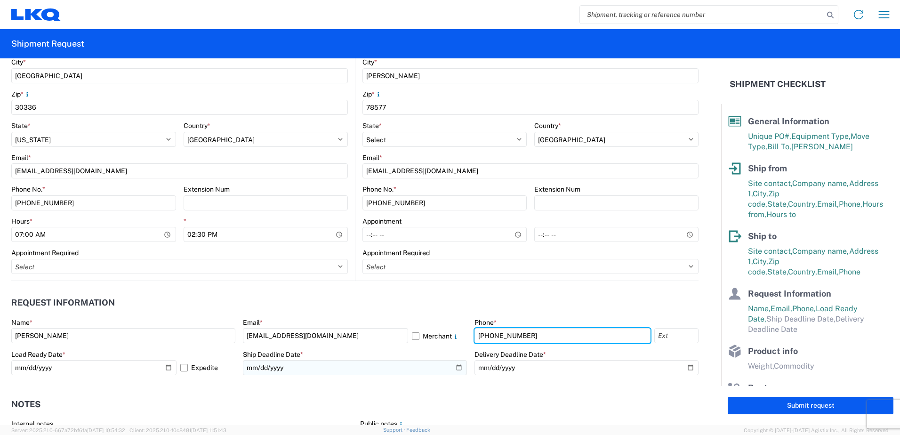
type input "[PHONE_NUMBER]"
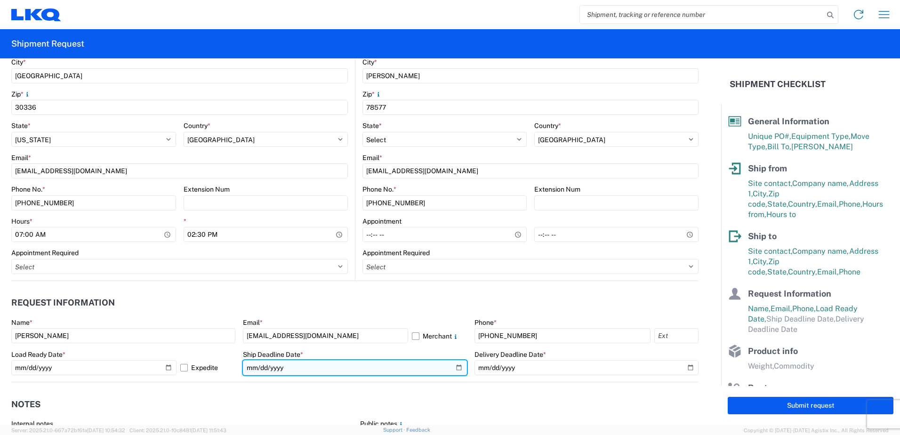
click at [456, 367] on input "date" at bounding box center [355, 367] width 224 height 15
type input "[DATE]"
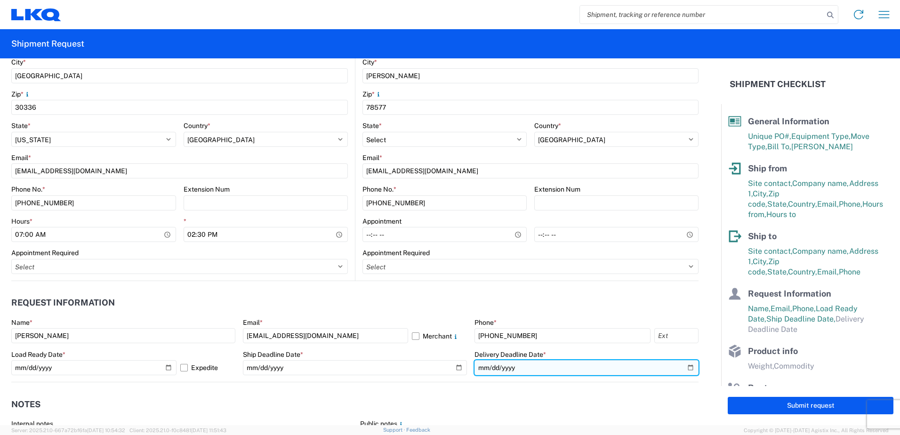
click at [687, 368] on input "date" at bounding box center [586, 367] width 224 height 15
type input "[DATE]"
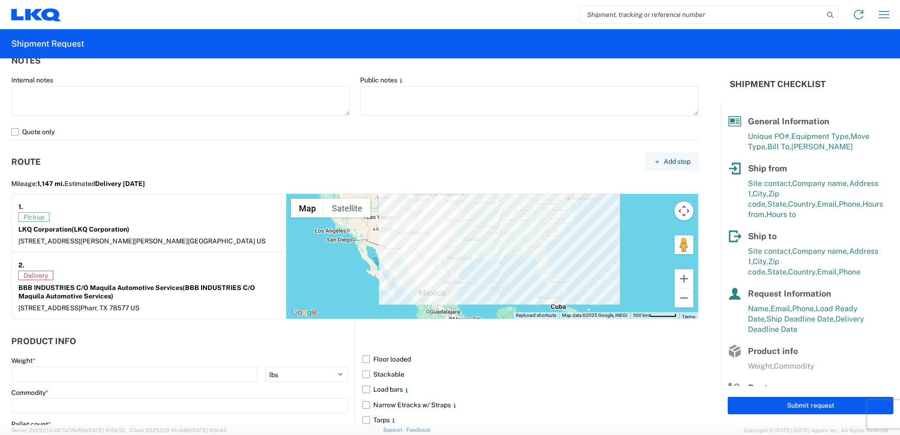
scroll to position [753, 0]
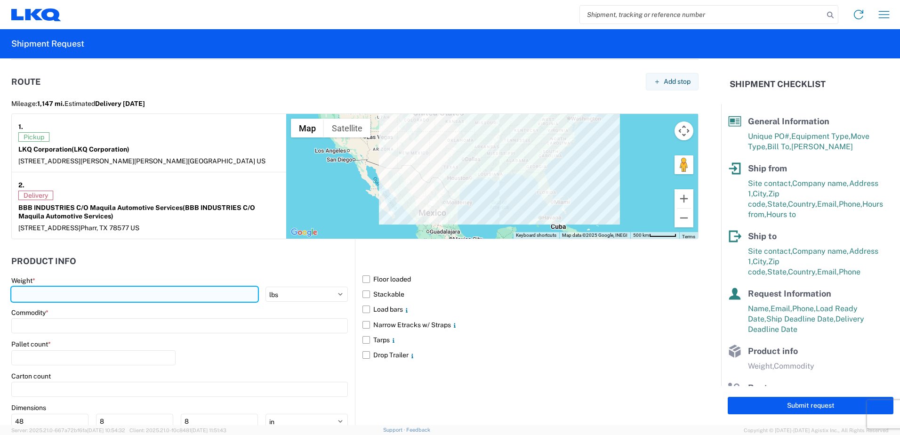
click at [60, 295] on input "number" at bounding box center [134, 294] width 247 height 15
type input "43075"
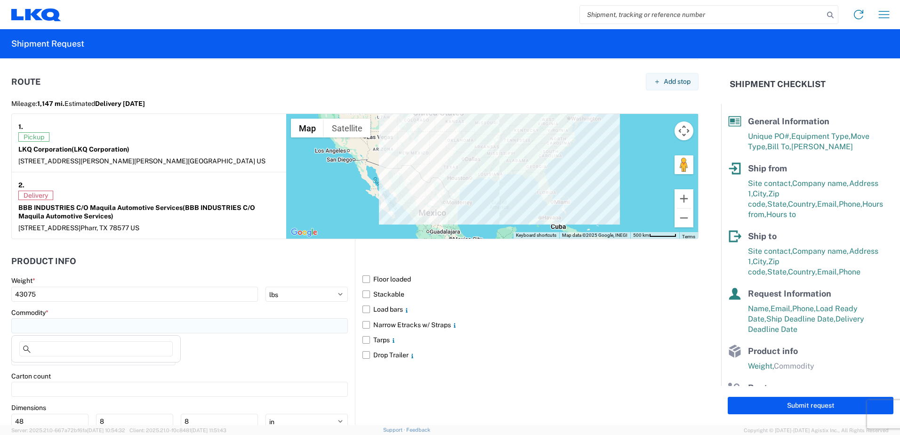
click at [63, 324] on input at bounding box center [179, 325] width 336 height 15
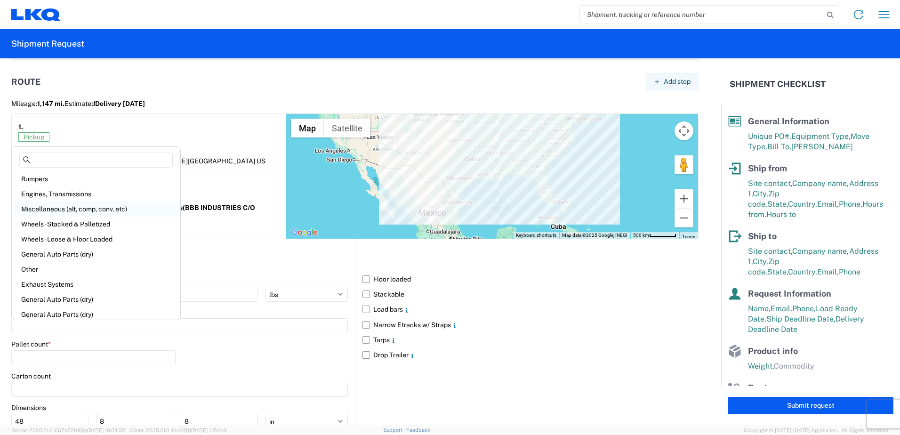
click at [50, 208] on div "Miscellaneous (alt, comp, conv, etc)" at bounding box center [96, 208] width 165 height 15
type input "Miscellaneous (alt, comp, conv, etc)"
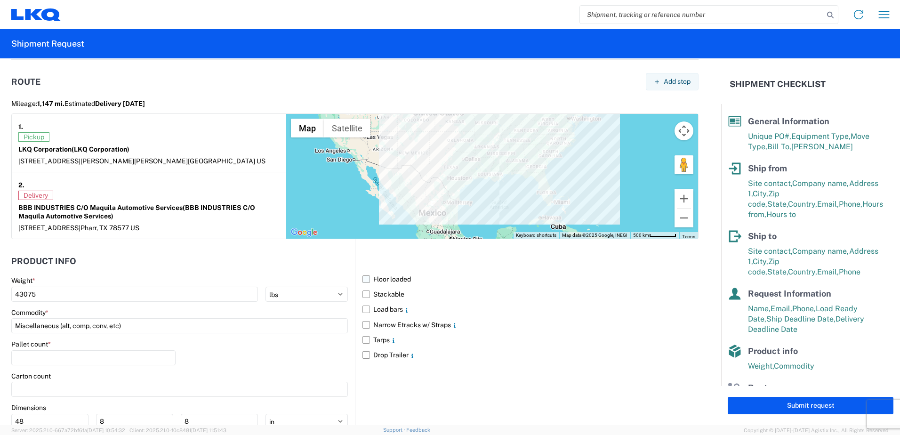
click at [364, 278] on label "Floor loaded" at bounding box center [530, 279] width 336 height 15
click at [0, 0] on input "Floor loaded" at bounding box center [0, 0] width 0 height 0
click at [39, 361] on input "number" at bounding box center [93, 357] width 164 height 15
type input "17"
click at [223, 365] on div "Pallet count * 17" at bounding box center [179, 356] width 336 height 32
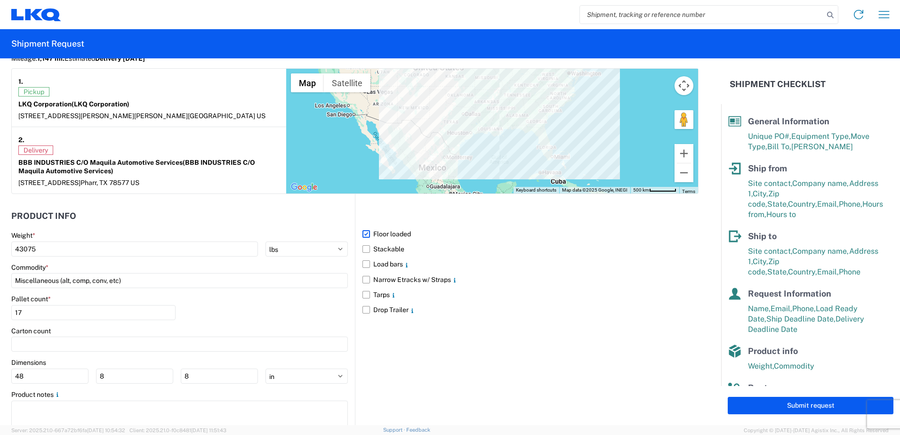
scroll to position [827, 0]
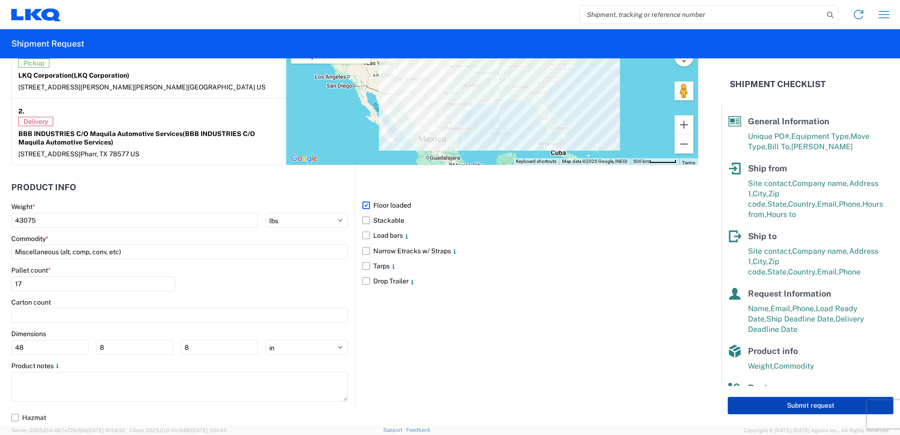
click at [804, 406] on button "Submit request" at bounding box center [811, 405] width 166 height 17
